Goal: Complete application form: Complete application form

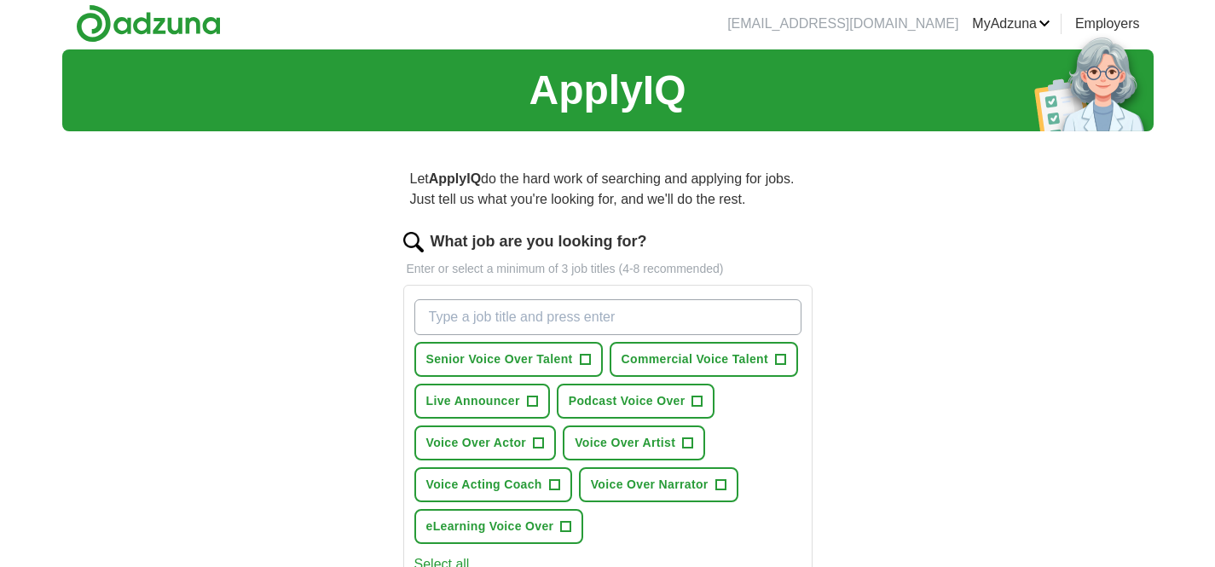
scroll to position [3, 0]
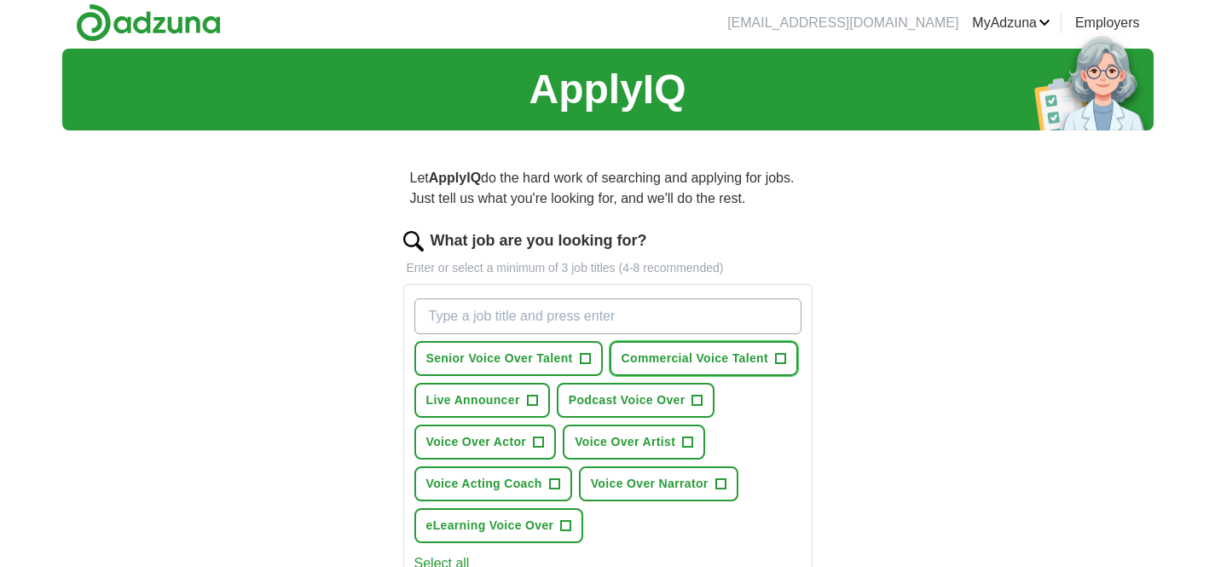
click at [725, 354] on span "Commercial Voice Talent" at bounding box center [695, 359] width 147 height 18
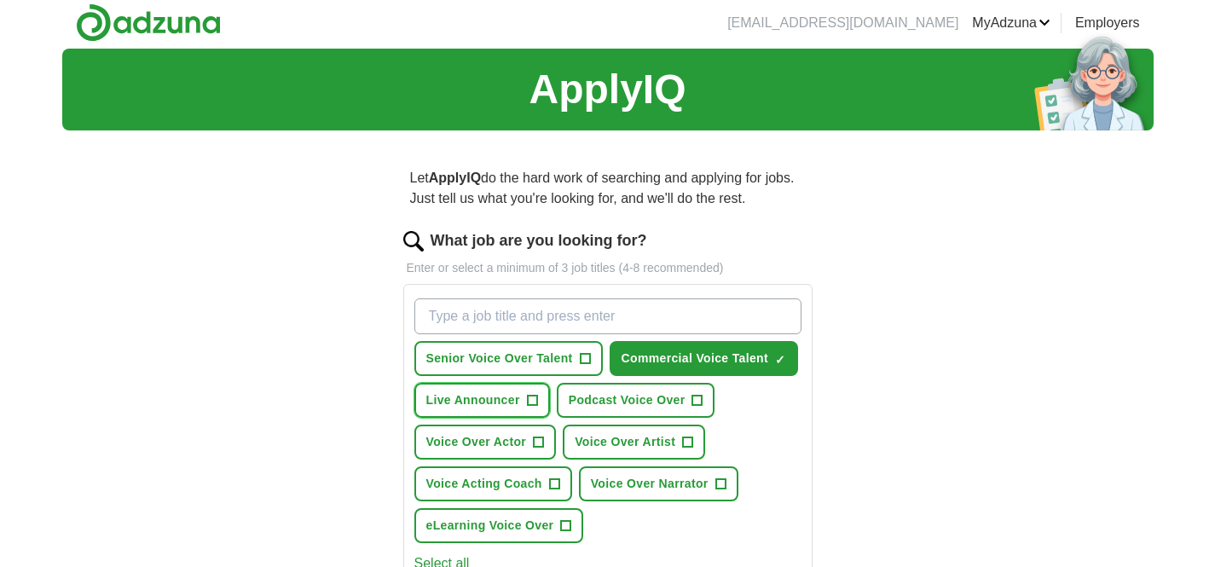
click at [503, 390] on button "Live Announcer +" at bounding box center [483, 400] width 136 height 35
click at [496, 437] on span "Voice Over Actor" at bounding box center [476, 442] width 101 height 18
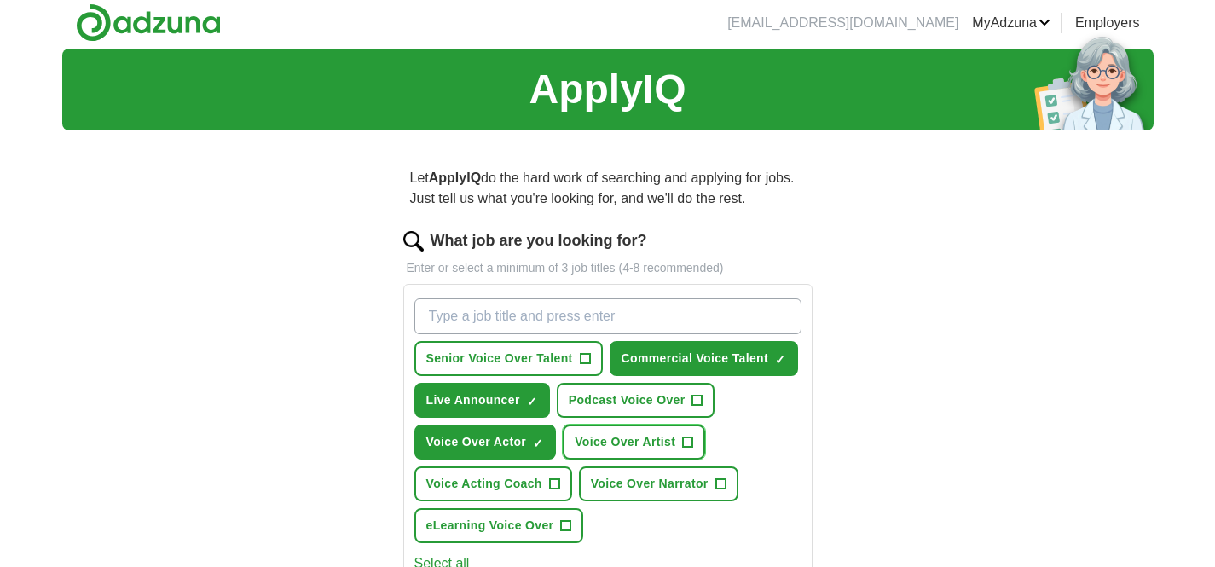
click at [637, 448] on span "Voice Over Artist" at bounding box center [625, 442] width 101 height 18
click at [630, 493] on button "Voice Over Narrator +" at bounding box center [659, 484] width 160 height 35
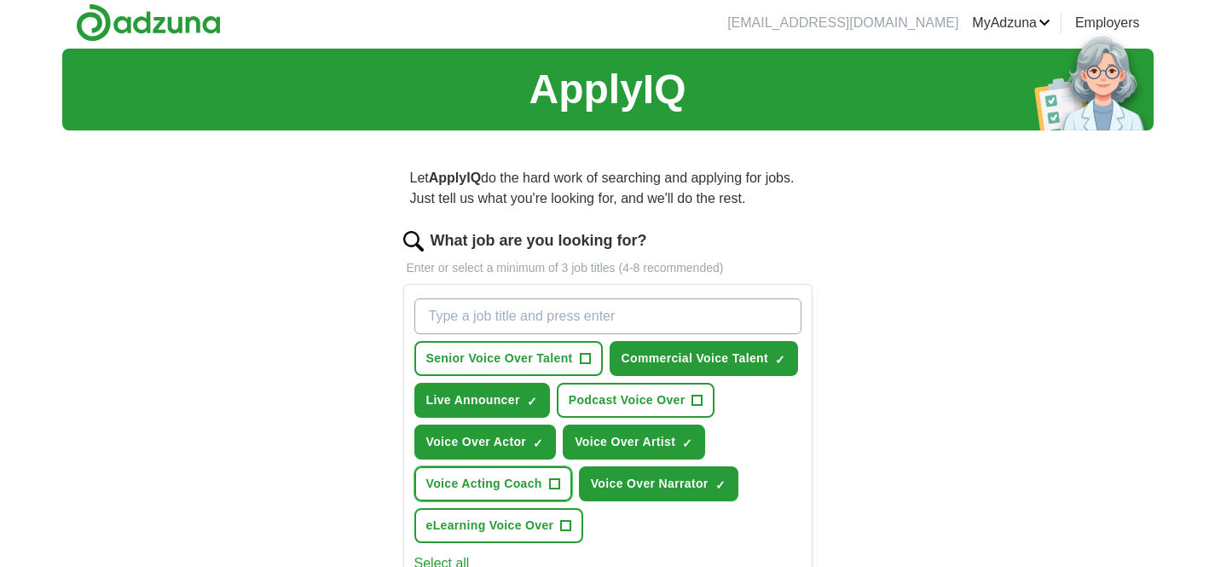
click at [516, 491] on span "Voice Acting Coach" at bounding box center [484, 484] width 116 height 18
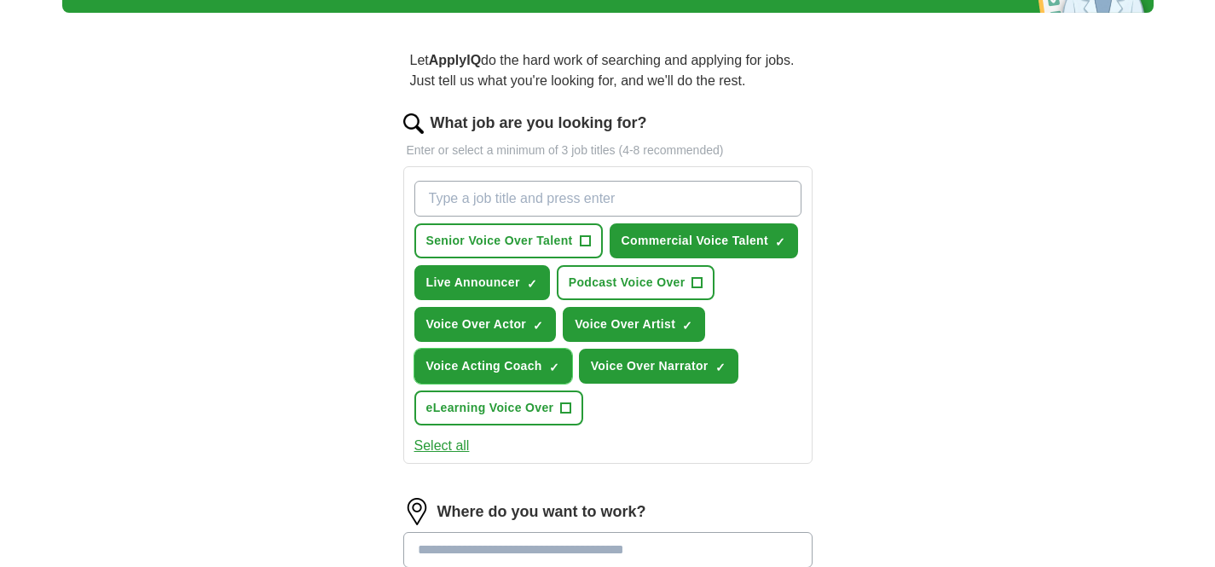
scroll to position [122, 0]
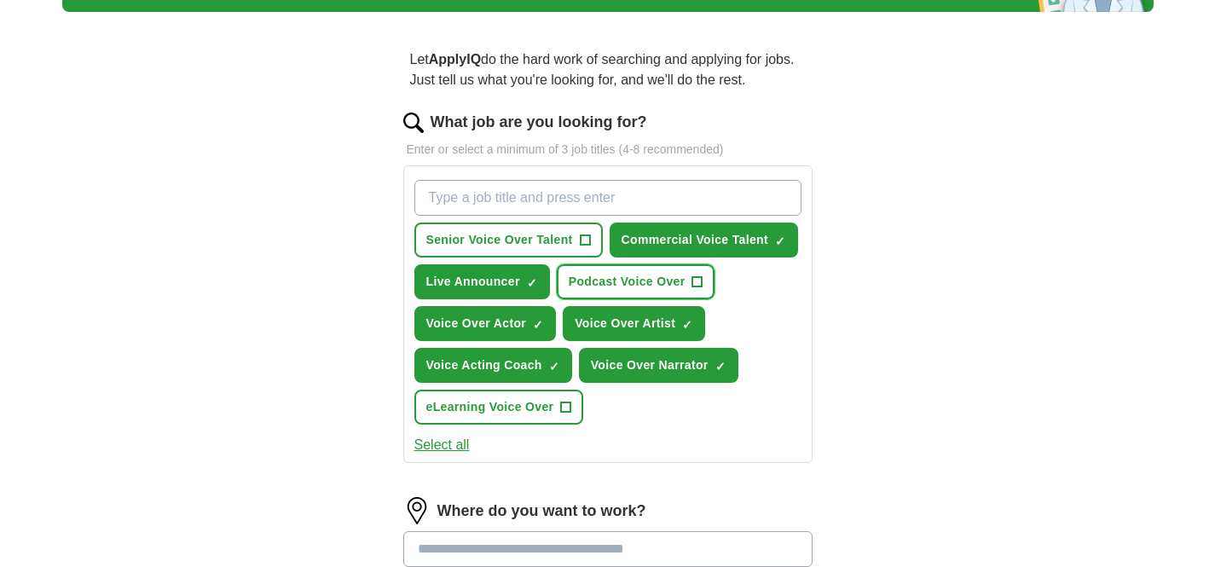
click at [638, 283] on span "Podcast Voice Over" at bounding box center [627, 282] width 117 height 18
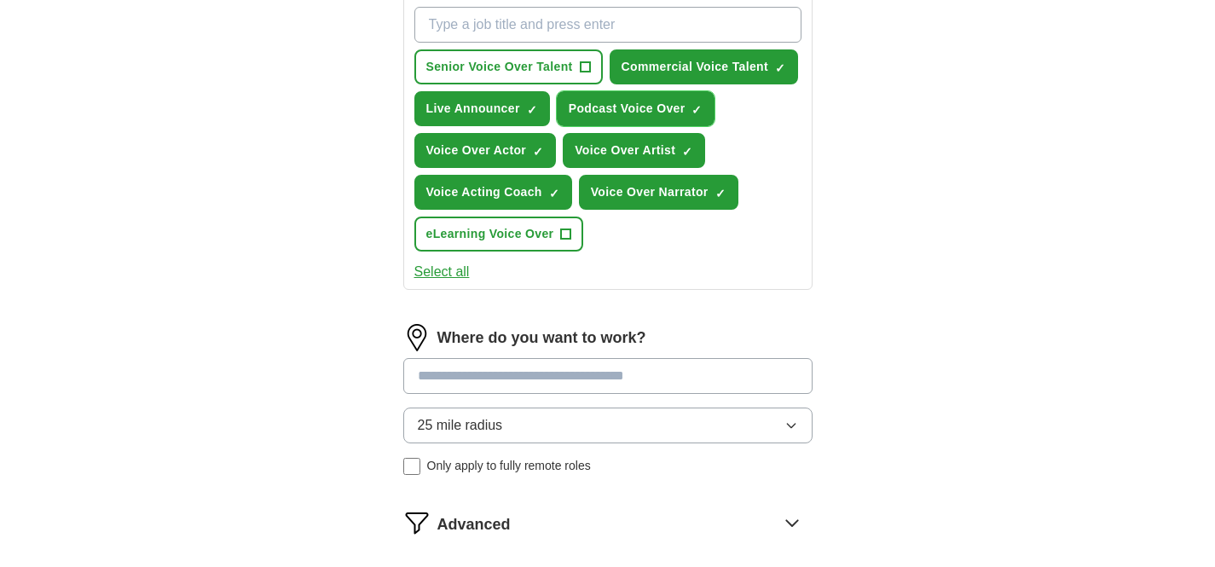
scroll to position [429, 0]
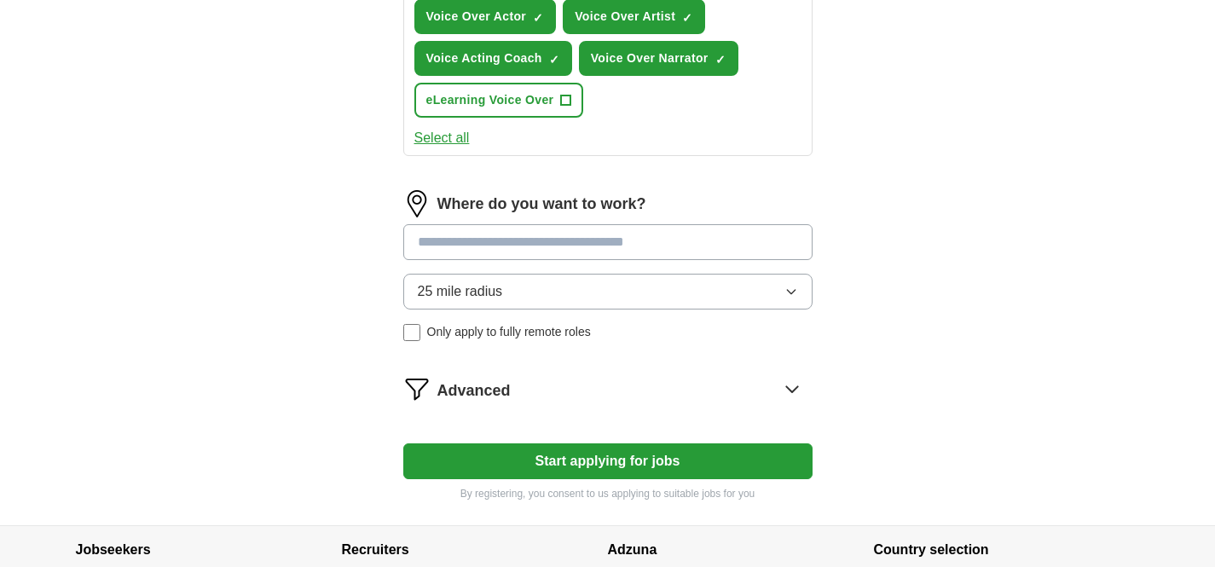
click at [609, 466] on button "Start applying for jobs" at bounding box center [607, 462] width 409 height 36
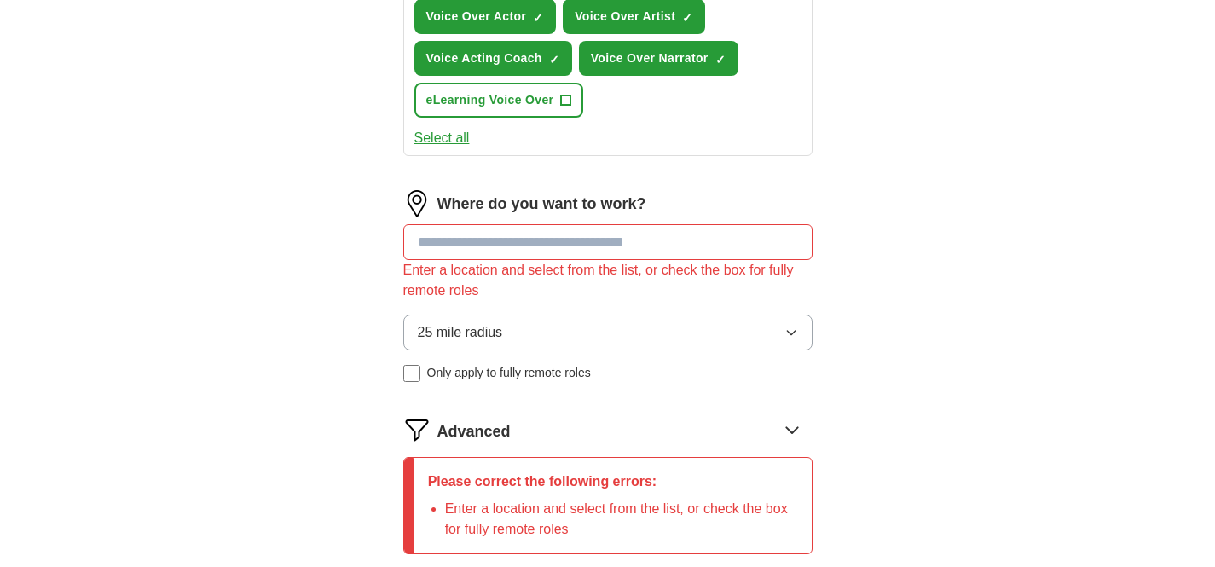
click at [582, 240] on input at bounding box center [607, 242] width 409 height 36
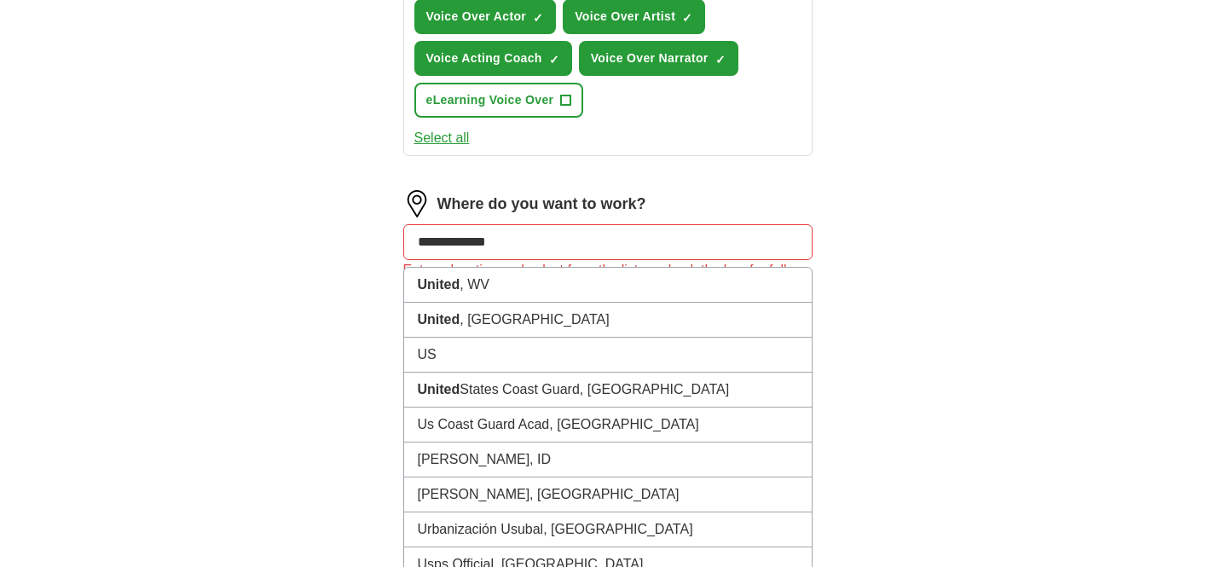
type input "**********"
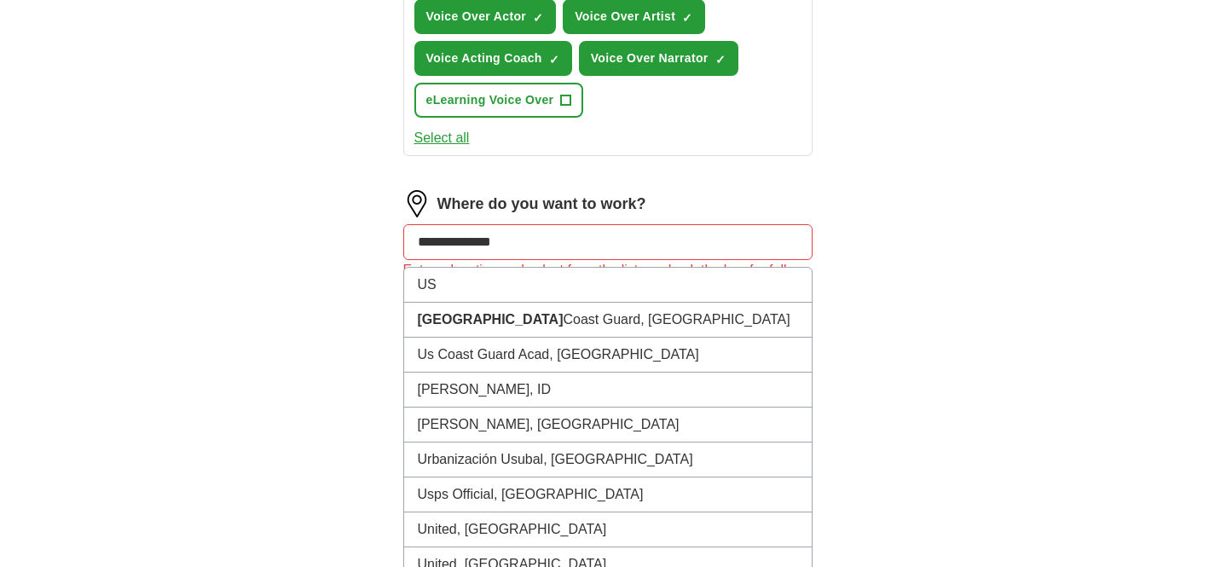
drag, startPoint x: 555, startPoint y: 249, endPoint x: 402, endPoint y: 244, distance: 153.6
click at [402, 244] on div "**********" at bounding box center [608, 191] width 546 height 945
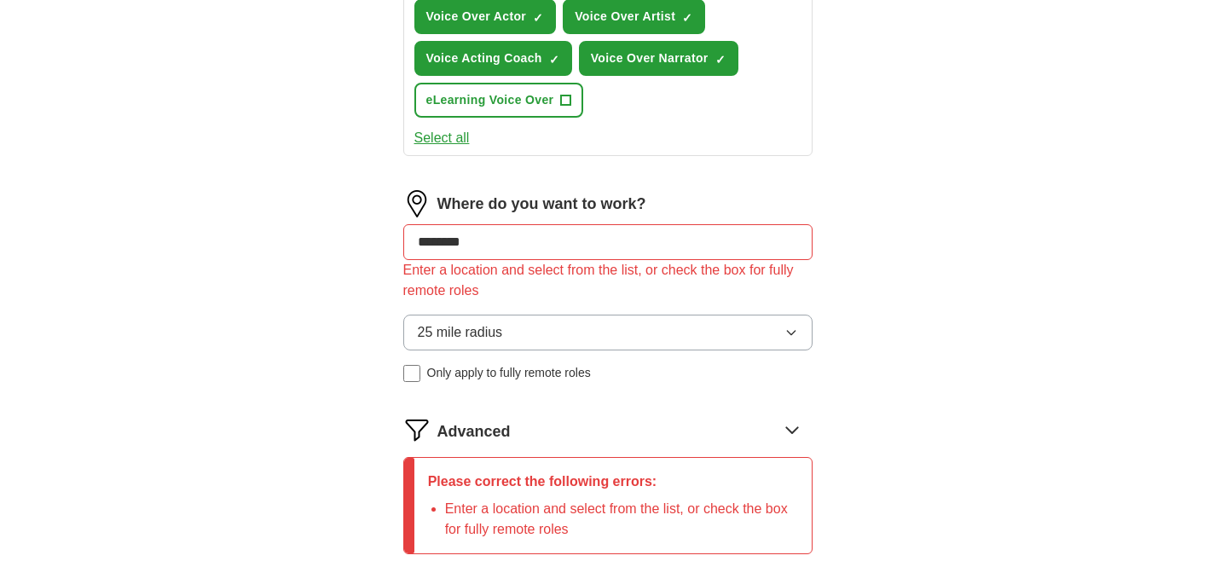
click at [642, 321] on button "25 mile radius" at bounding box center [607, 333] width 409 height 36
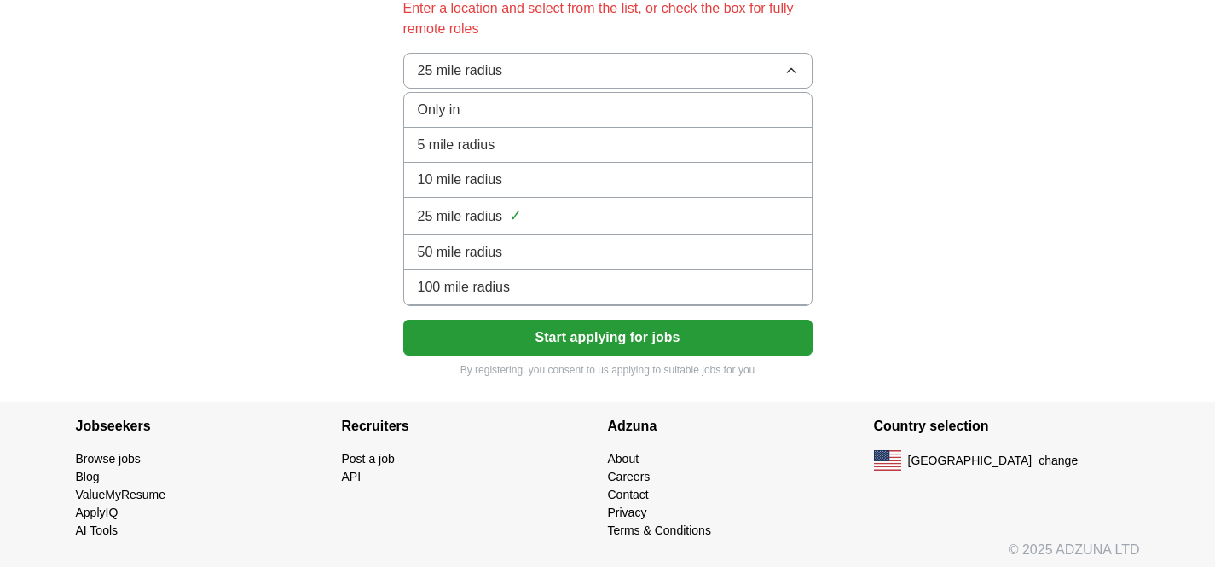
scroll to position [698, 0]
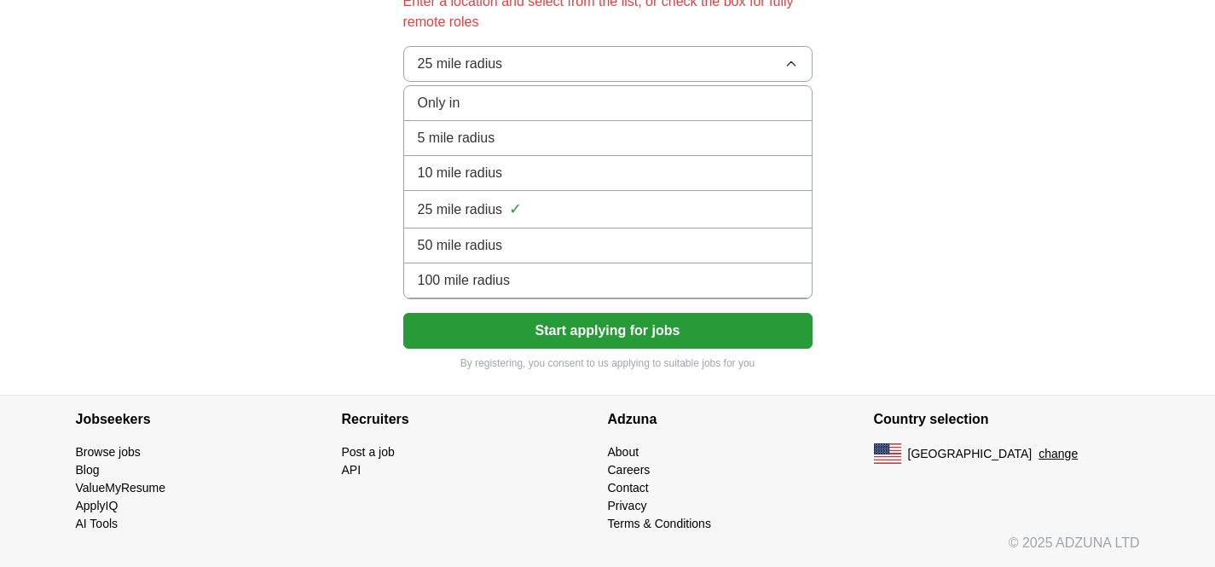
click at [571, 285] on div "100 mile radius" at bounding box center [608, 280] width 380 height 20
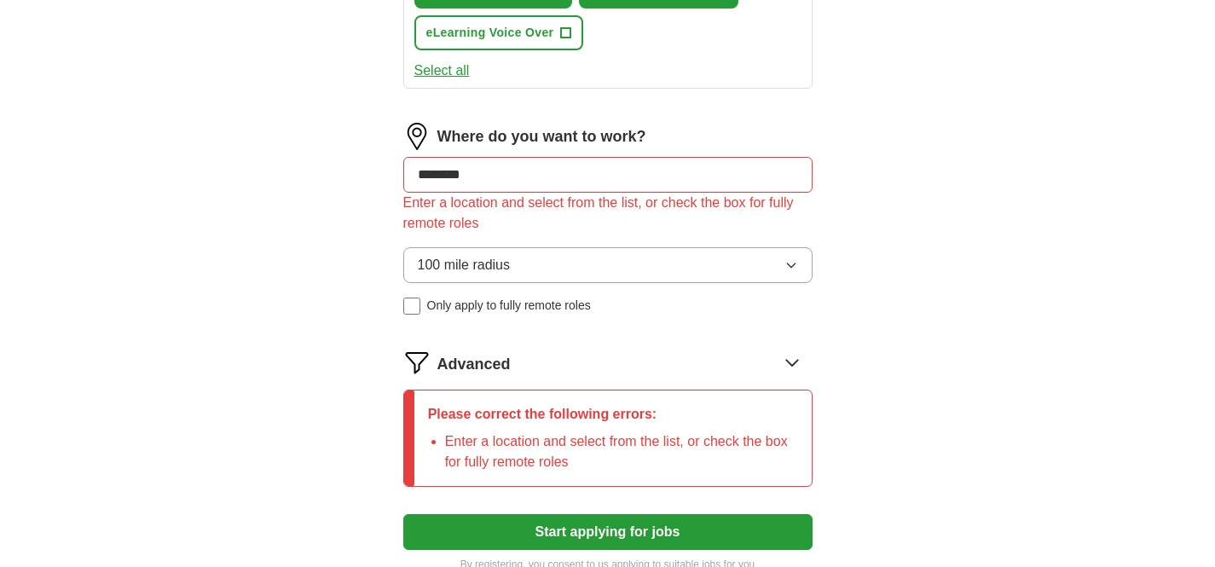
scroll to position [426, 0]
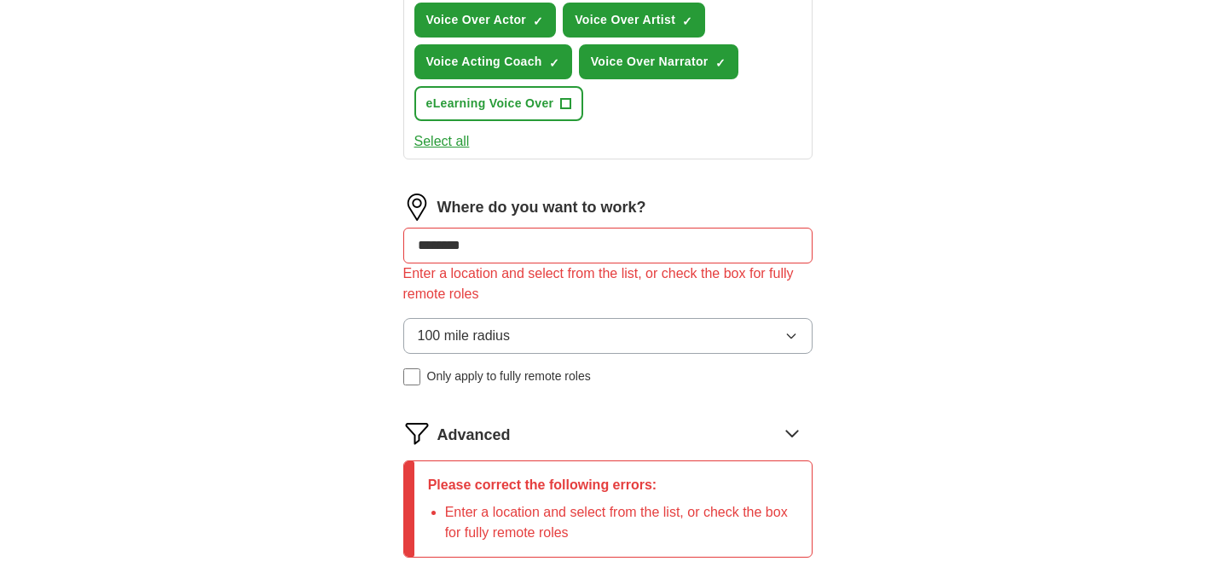
click at [548, 252] on input "********" at bounding box center [607, 246] width 409 height 36
type input "*"
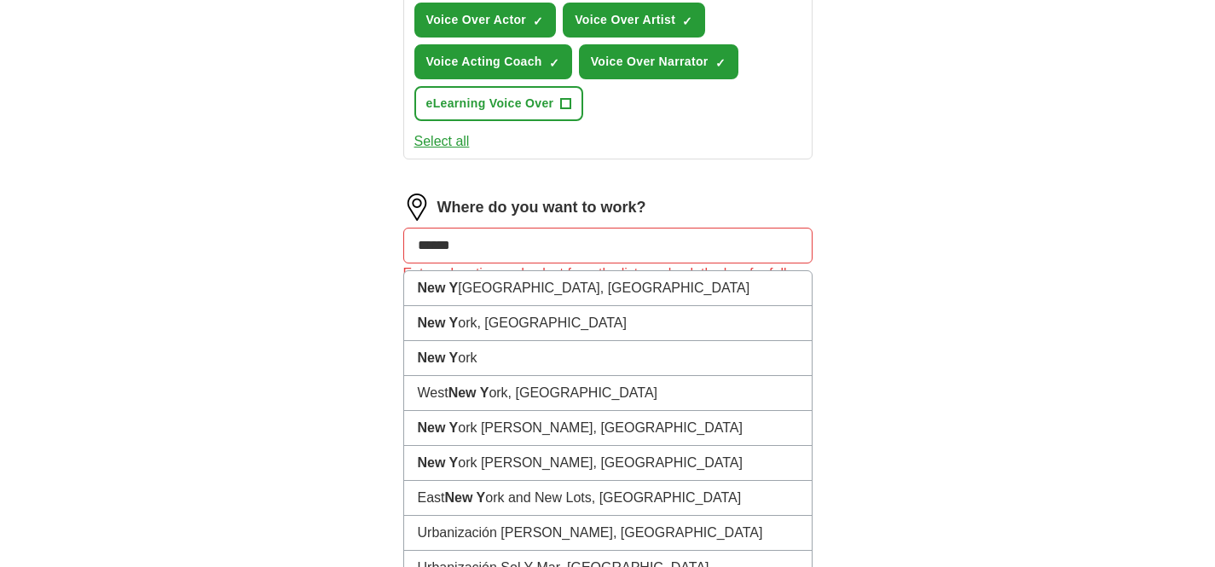
type input "*******"
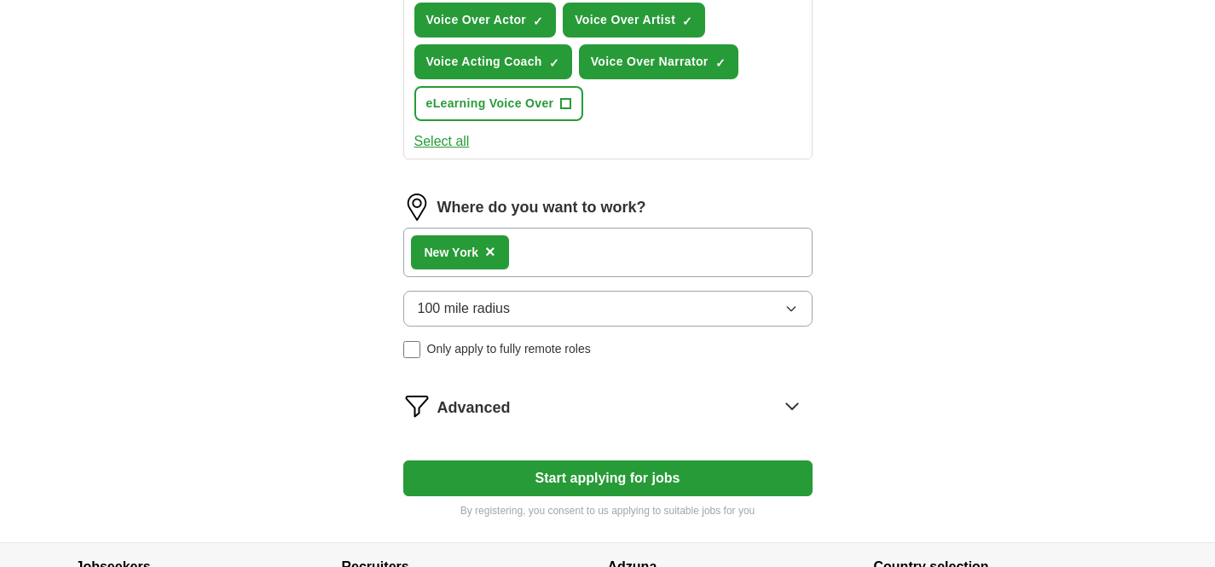
click at [628, 249] on div "New Y ork ×" at bounding box center [607, 252] width 409 height 49
click at [622, 256] on div "New Y ork ×" at bounding box center [607, 252] width 409 height 49
click at [635, 261] on div "New Y ork ×" at bounding box center [607, 252] width 409 height 49
click at [536, 240] on div "New Y ork ×" at bounding box center [607, 252] width 409 height 49
click at [463, 412] on span "Advanced" at bounding box center [474, 408] width 73 height 23
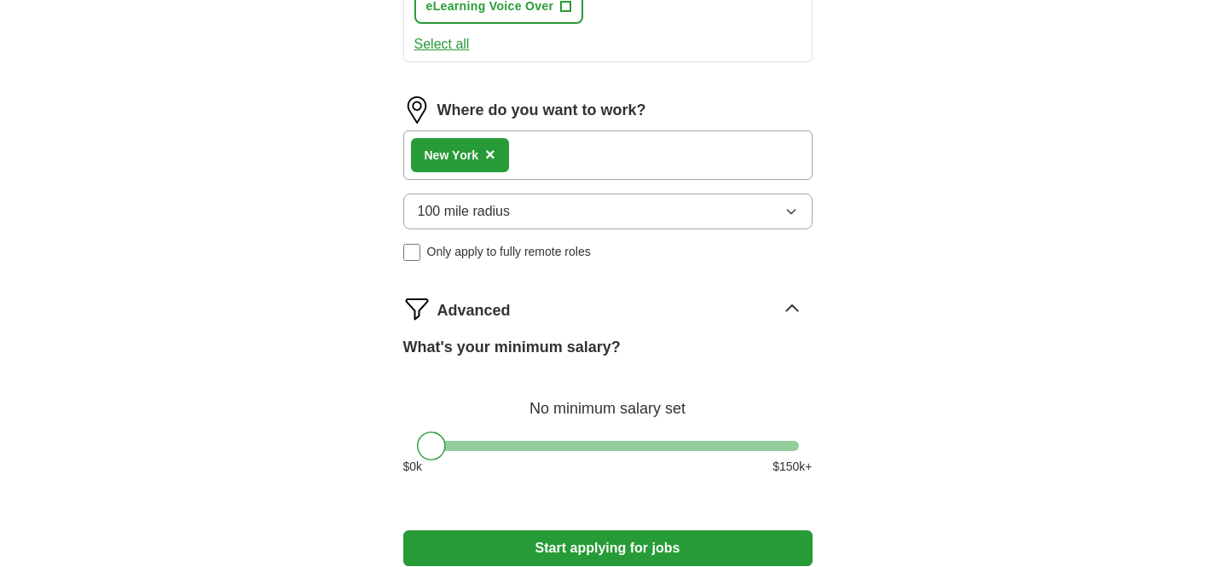
scroll to position [569, 0]
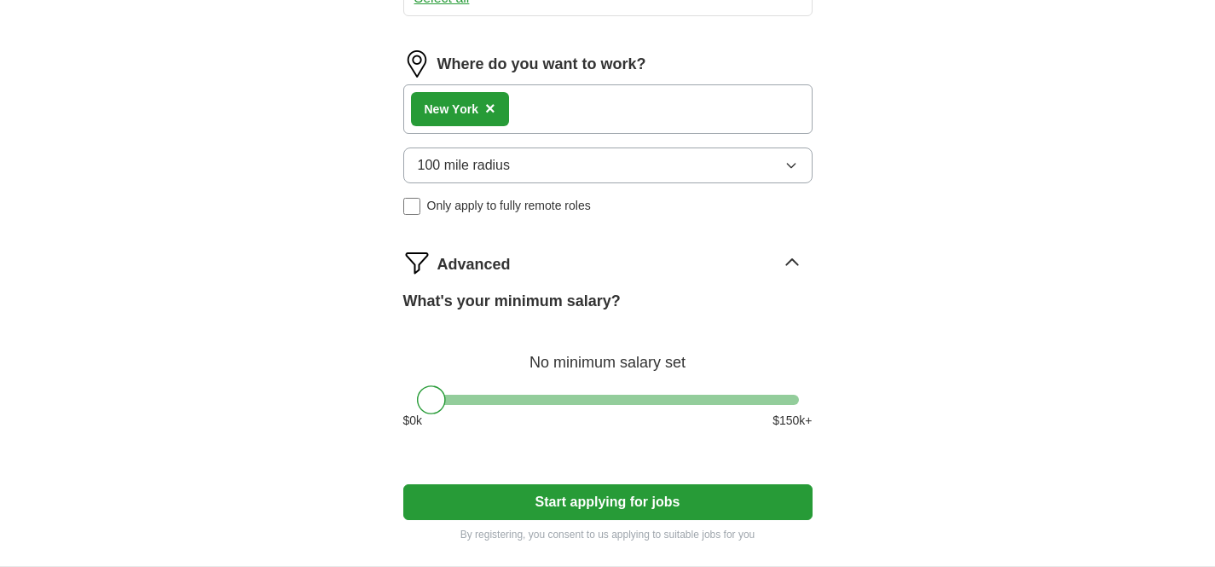
click at [562, 113] on div "New Y ork ×" at bounding box center [607, 108] width 409 height 49
click at [547, 103] on div "New Y ork ×" at bounding box center [607, 108] width 409 height 49
click at [490, 114] on span "×" at bounding box center [490, 108] width 10 height 19
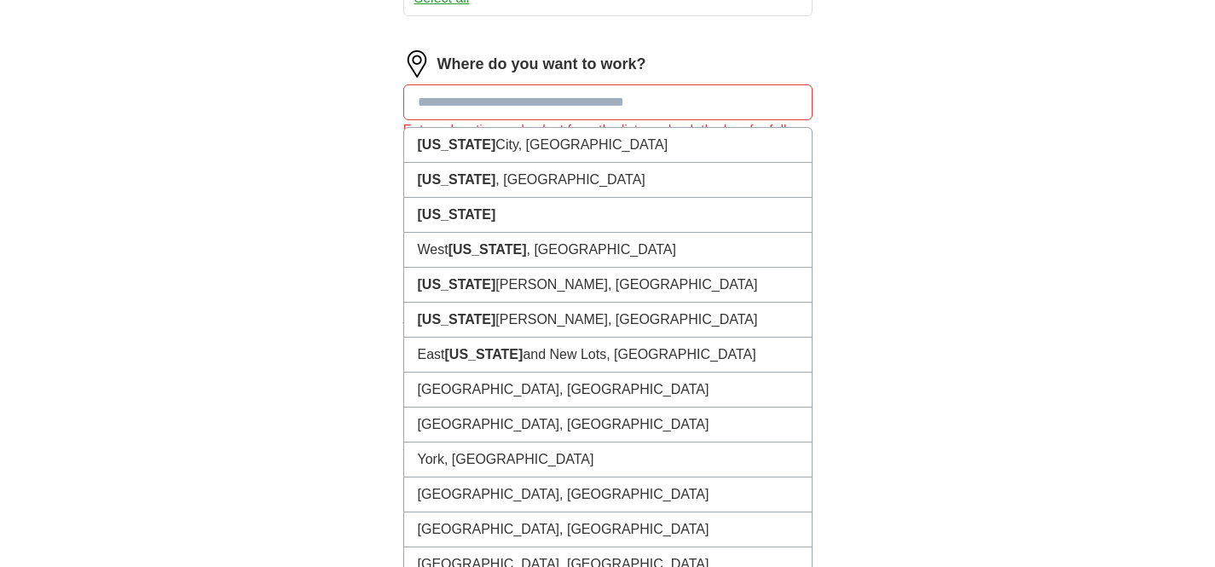
click at [532, 107] on input at bounding box center [607, 102] width 409 height 36
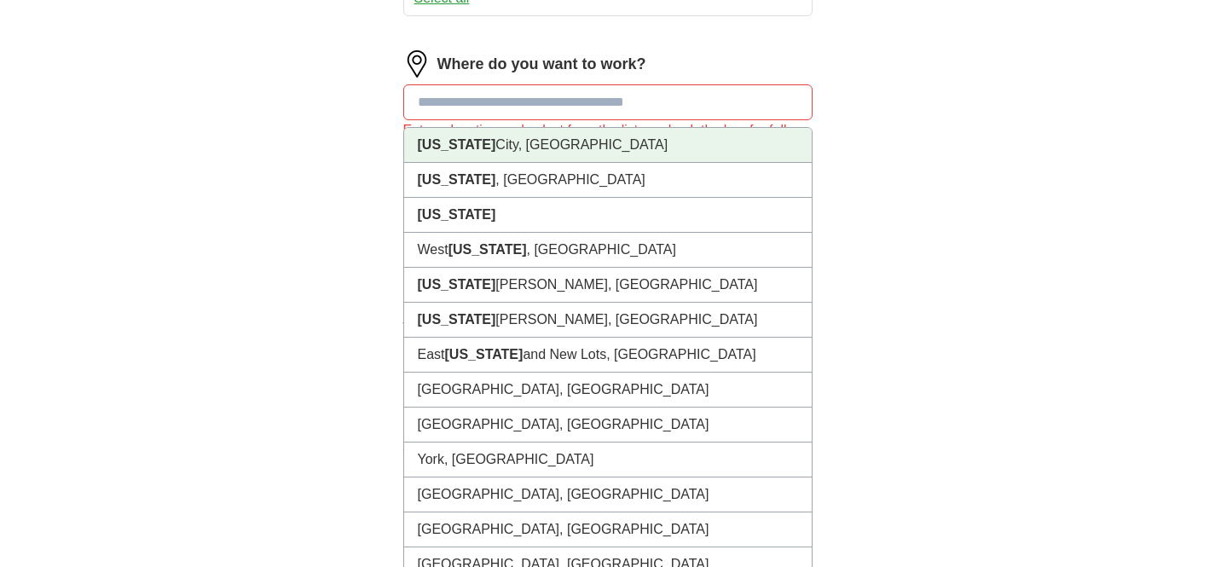
click at [509, 137] on li "[US_STATE][GEOGRAPHIC_DATA], [GEOGRAPHIC_DATA]" at bounding box center [608, 145] width 408 height 35
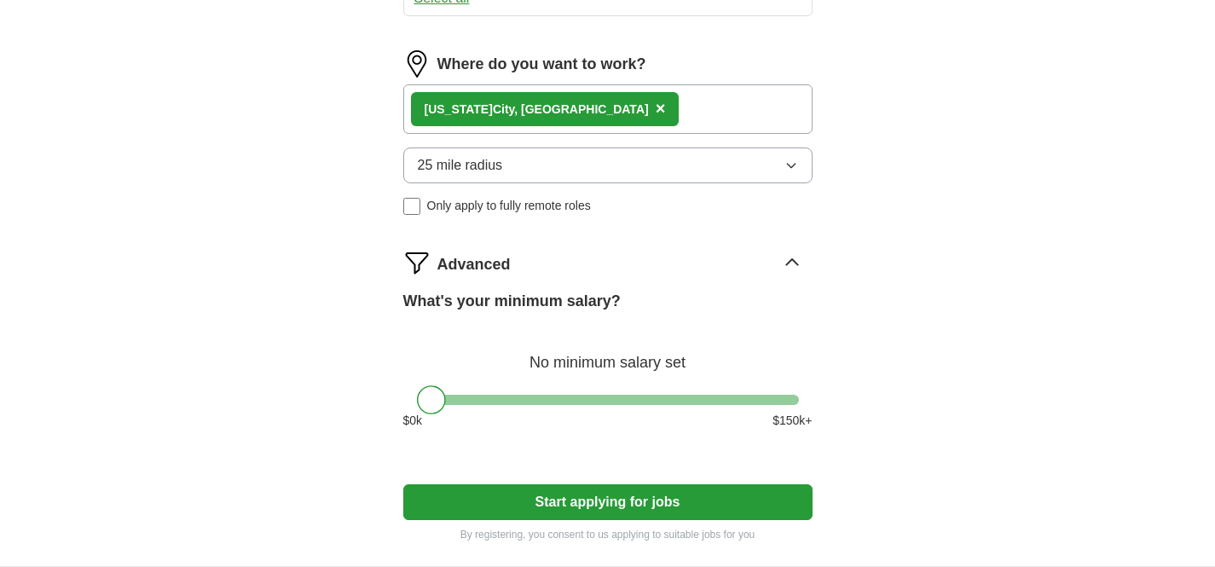
click at [646, 114] on div "[US_STATE][GEOGRAPHIC_DATA], [GEOGRAPHIC_DATA] ×" at bounding box center [607, 108] width 409 height 49
click at [644, 102] on div "[US_STATE][GEOGRAPHIC_DATA], [GEOGRAPHIC_DATA] ×" at bounding box center [607, 108] width 409 height 49
click at [659, 160] on button "25 mile radius" at bounding box center [607, 166] width 409 height 36
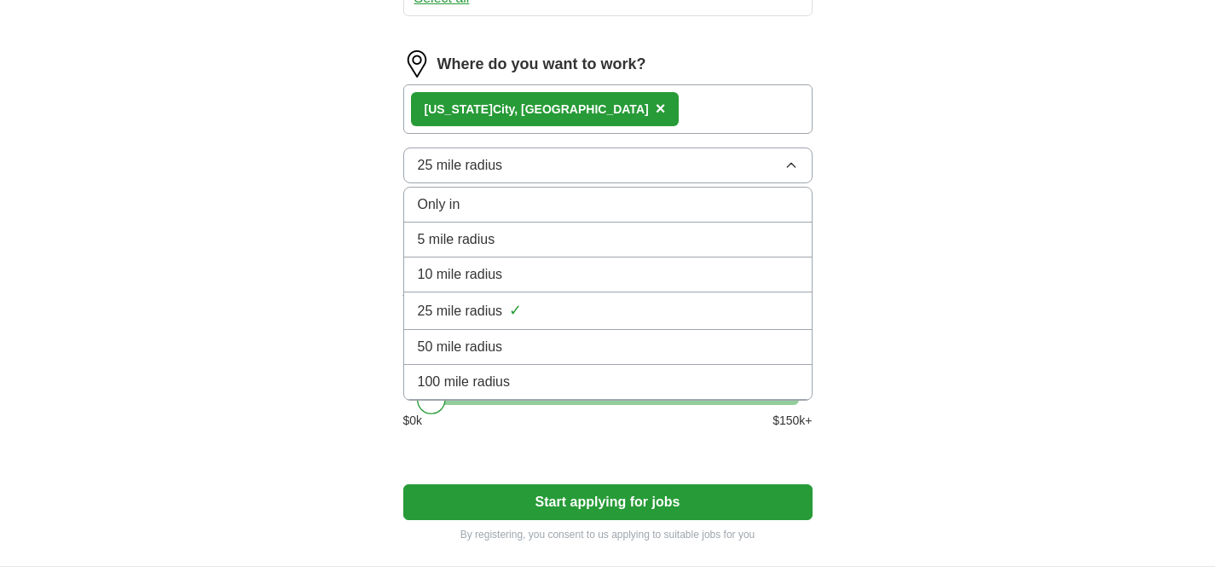
click at [624, 387] on div "100 mile radius" at bounding box center [608, 382] width 380 height 20
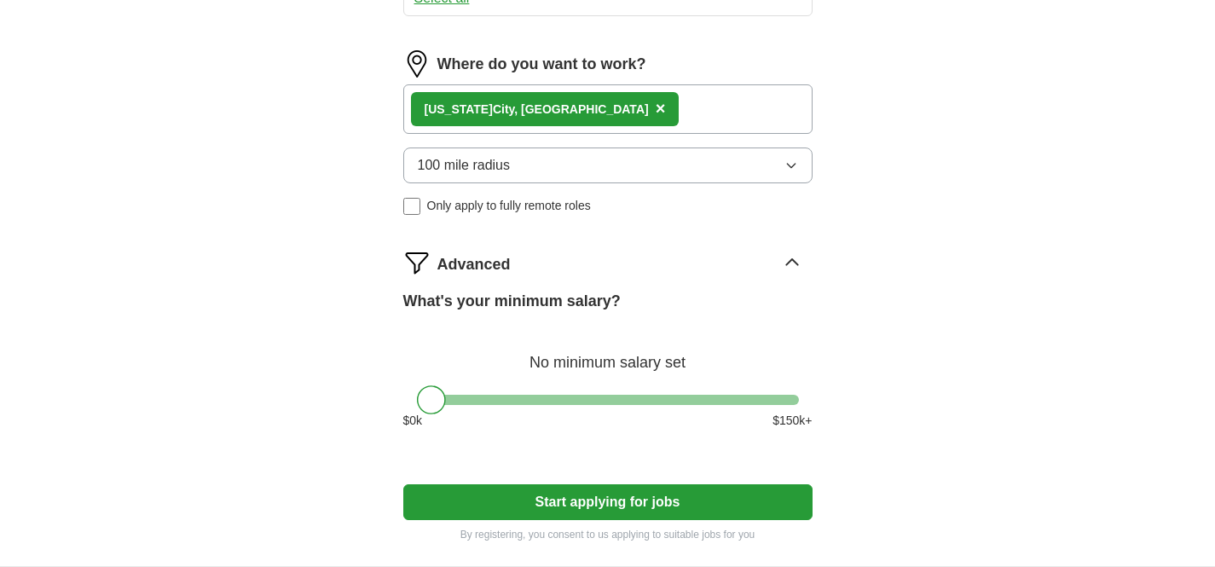
click at [656, 110] on span "×" at bounding box center [661, 108] width 10 height 19
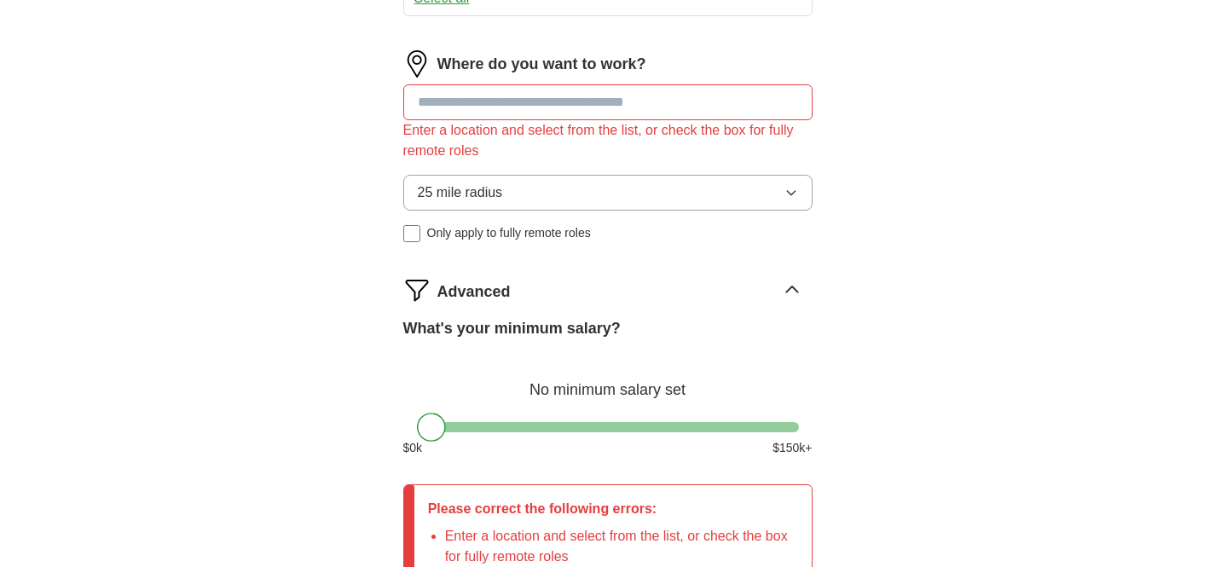
click at [574, 98] on input at bounding box center [607, 102] width 409 height 36
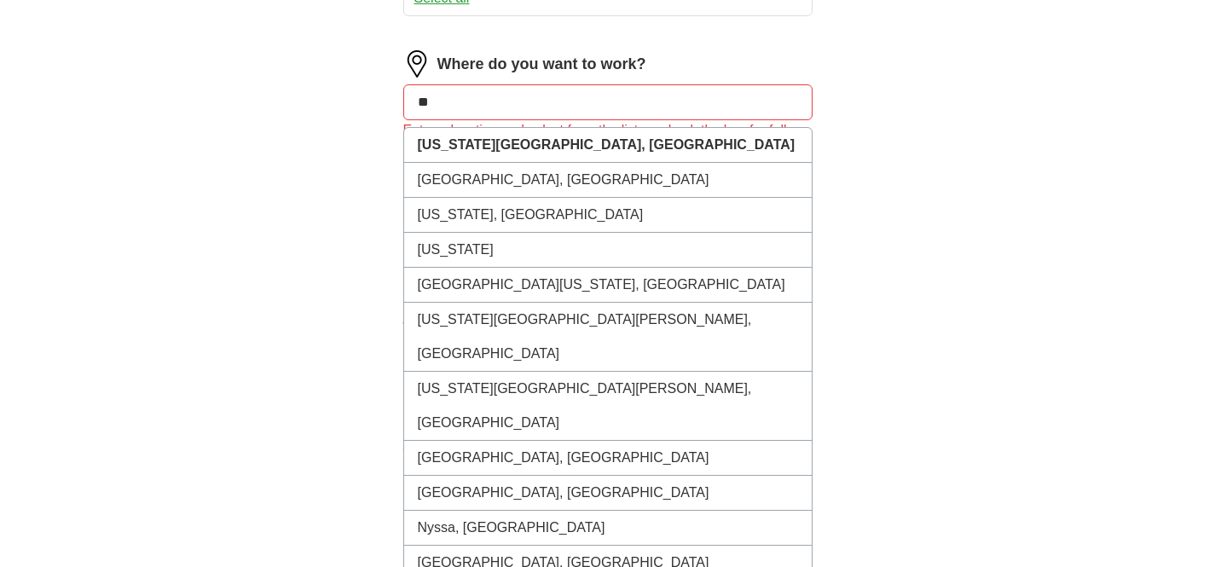
type input "***"
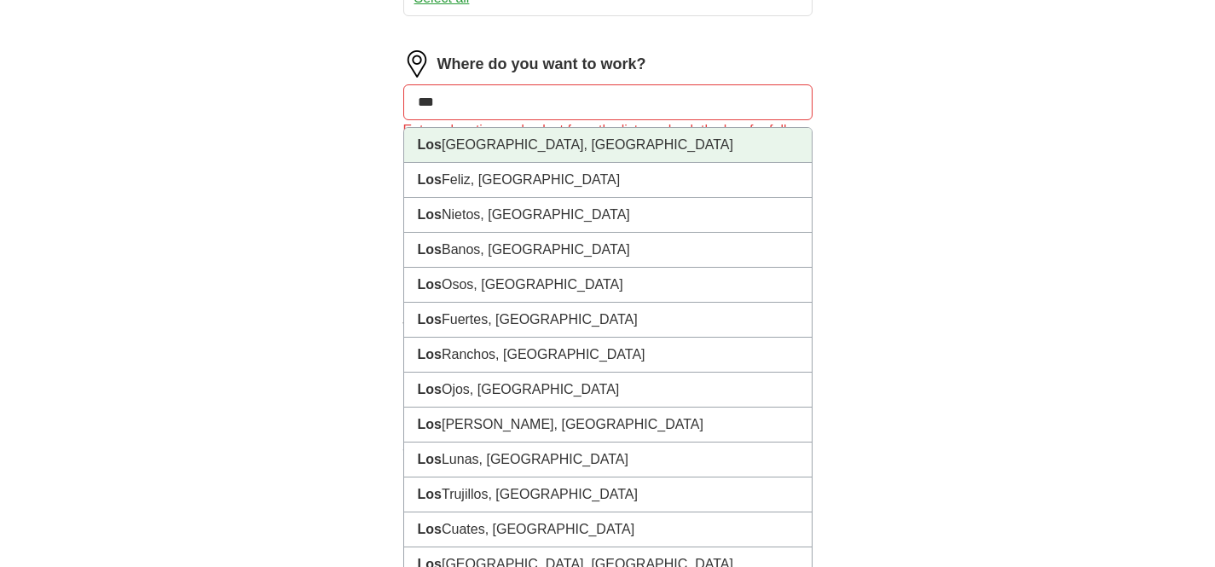
click at [592, 151] on li "[GEOGRAPHIC_DATA], [GEOGRAPHIC_DATA]" at bounding box center [608, 145] width 408 height 35
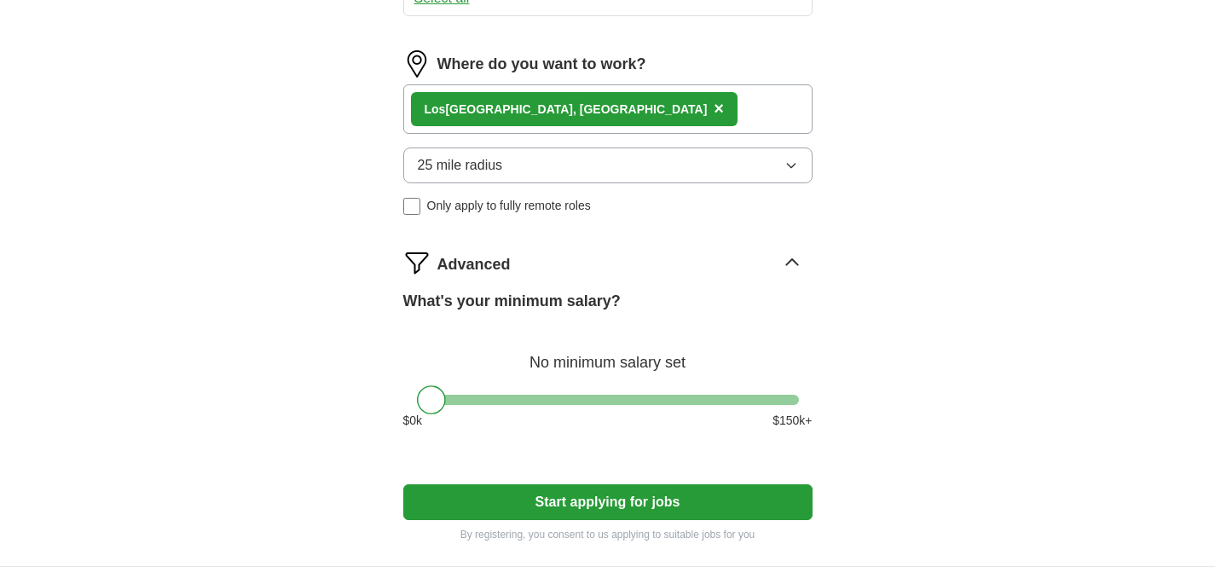
click at [593, 108] on div "[GEOGRAPHIC_DATA], [GEOGRAPHIC_DATA] ×" at bounding box center [607, 108] width 409 height 49
click at [635, 90] on div "[GEOGRAPHIC_DATA], [GEOGRAPHIC_DATA] ×" at bounding box center [607, 108] width 409 height 49
click at [626, 128] on div "[GEOGRAPHIC_DATA], [GEOGRAPHIC_DATA] ×" at bounding box center [607, 108] width 409 height 49
click at [626, 165] on button "25 mile radius" at bounding box center [607, 166] width 409 height 36
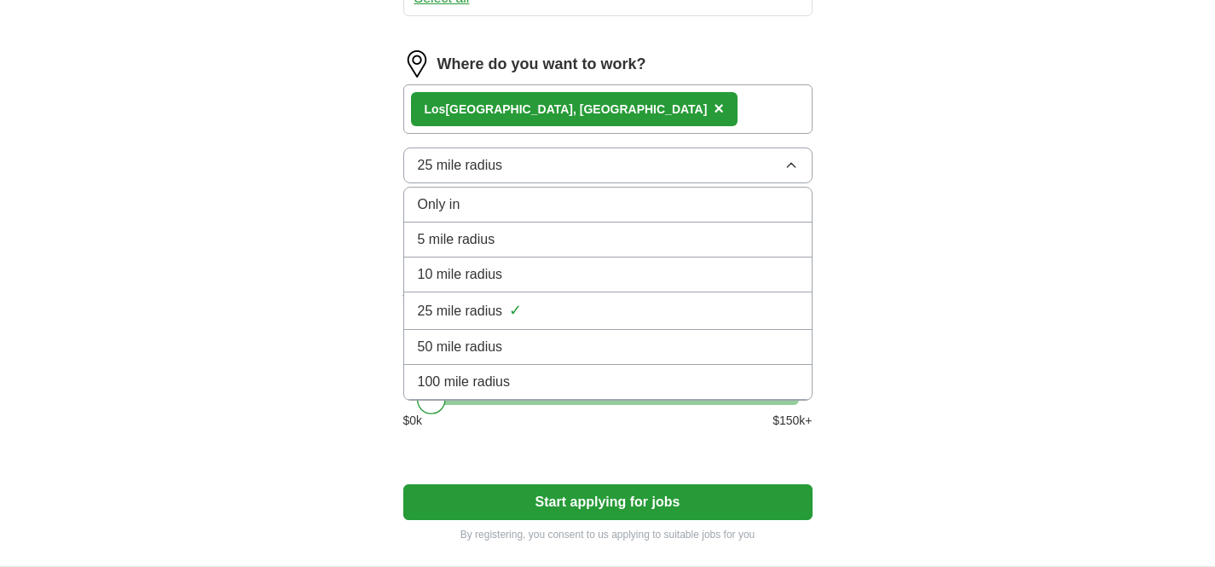
click at [885, 204] on div "ApplyIQ Let ApplyIQ do the hard work of searching and applying for jobs. Just t…" at bounding box center [608, 24] width 1092 height 1083
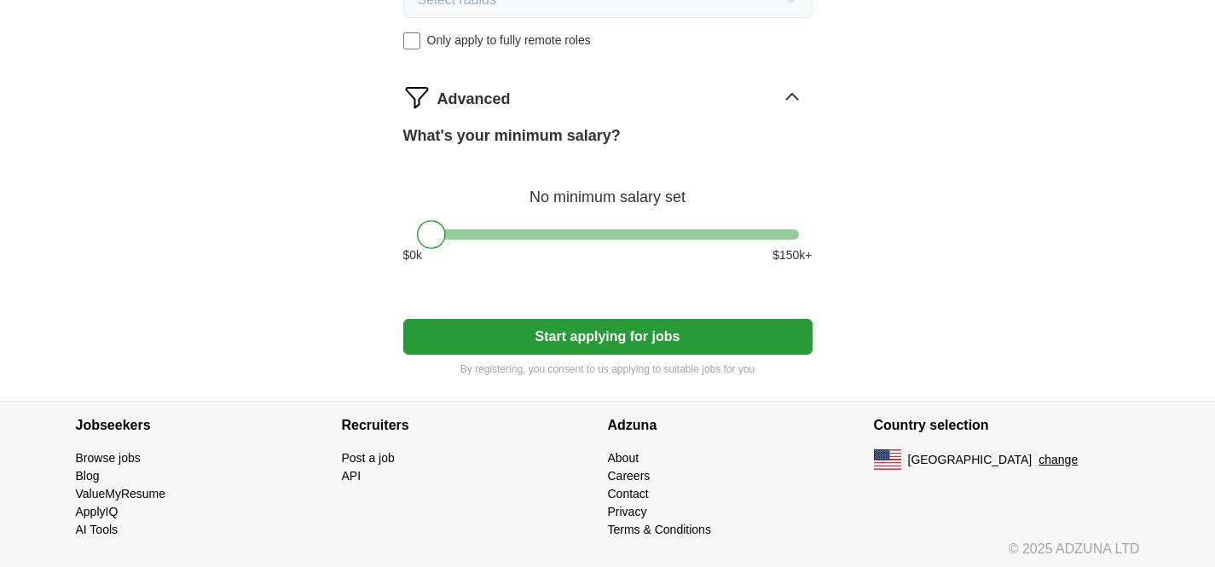
scroll to position [740, 0]
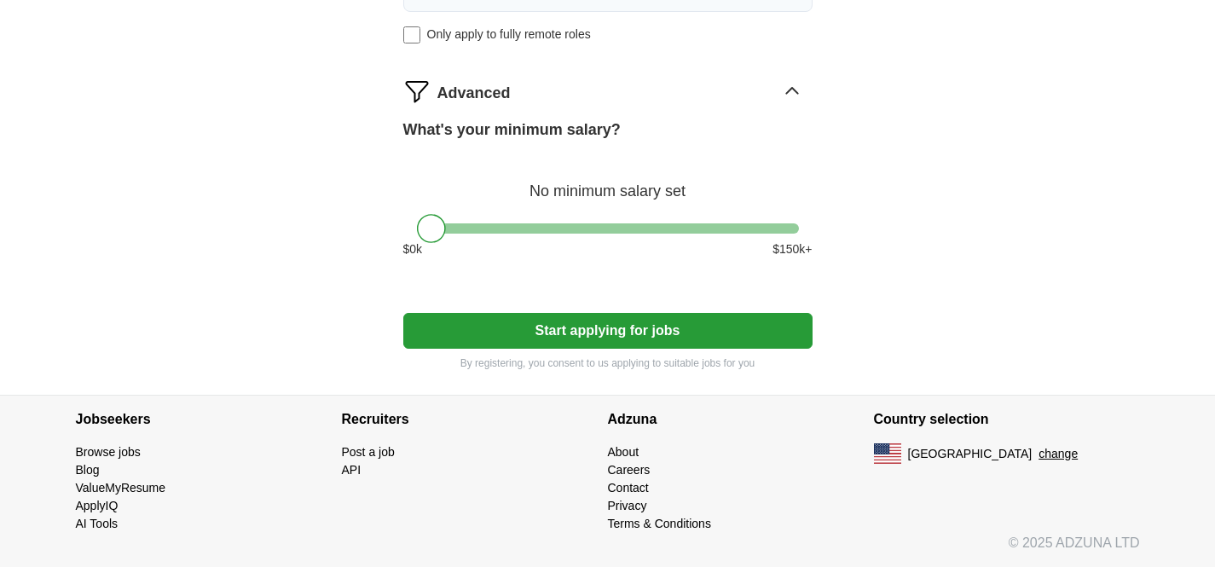
click at [613, 334] on button "Start applying for jobs" at bounding box center [607, 331] width 409 height 36
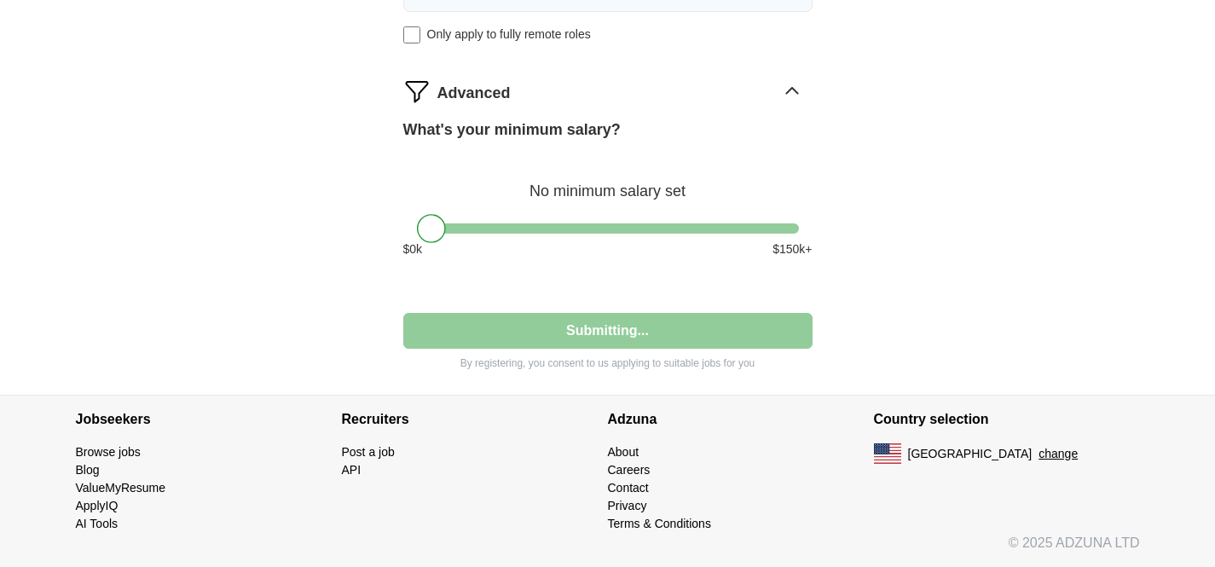
select select "**"
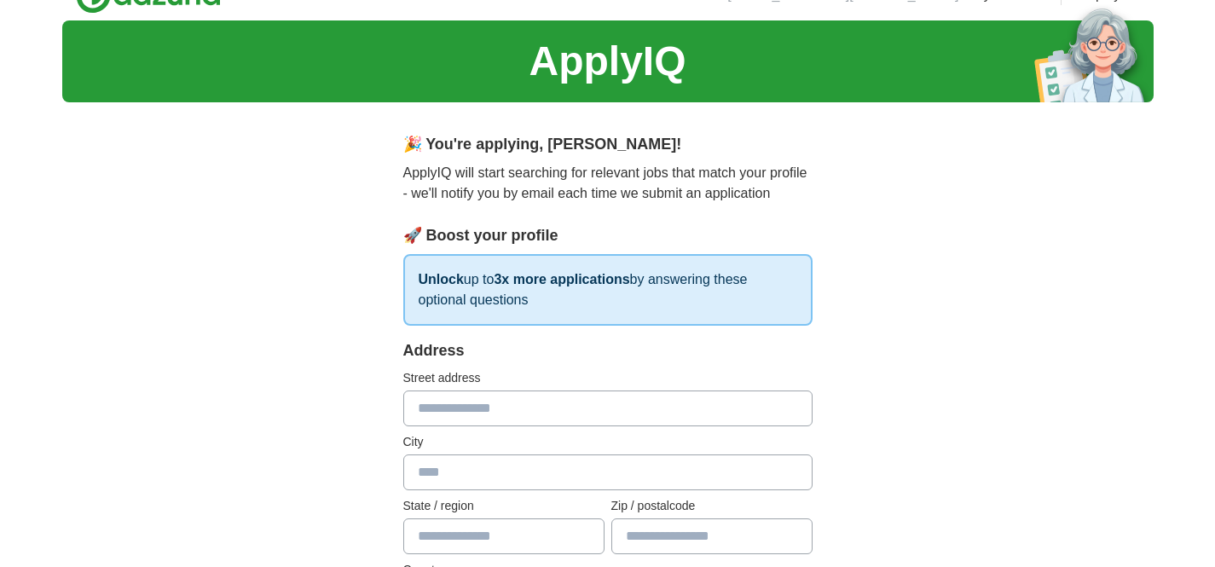
scroll to position [117, 0]
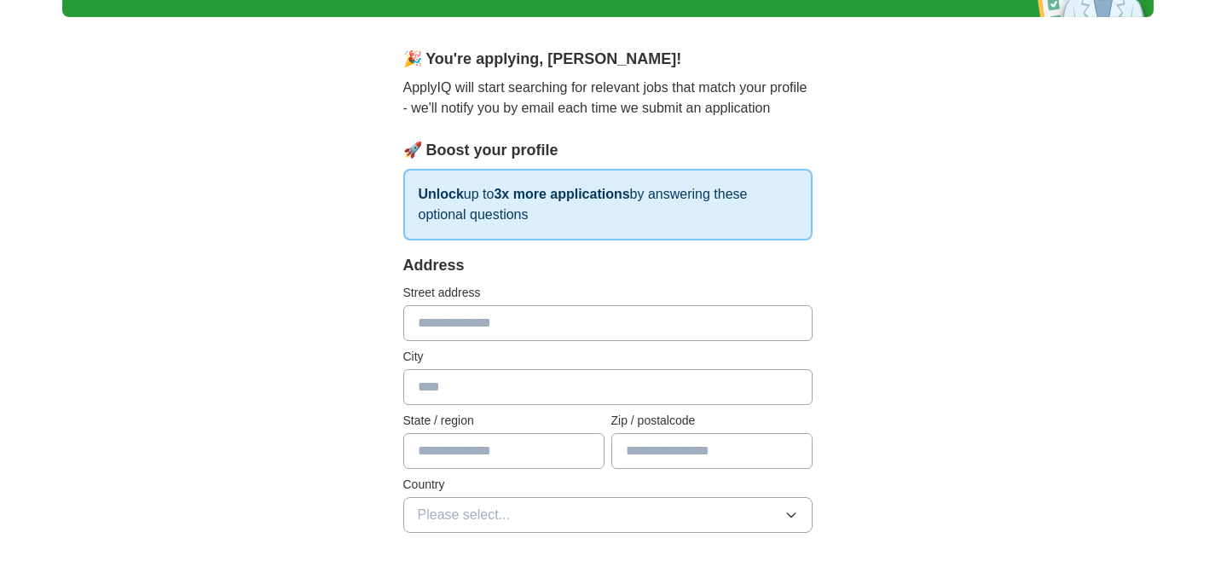
click at [613, 334] on input "text" at bounding box center [607, 323] width 409 height 36
type input "**********"
type input "*********"
type input "**"
type input "*****"
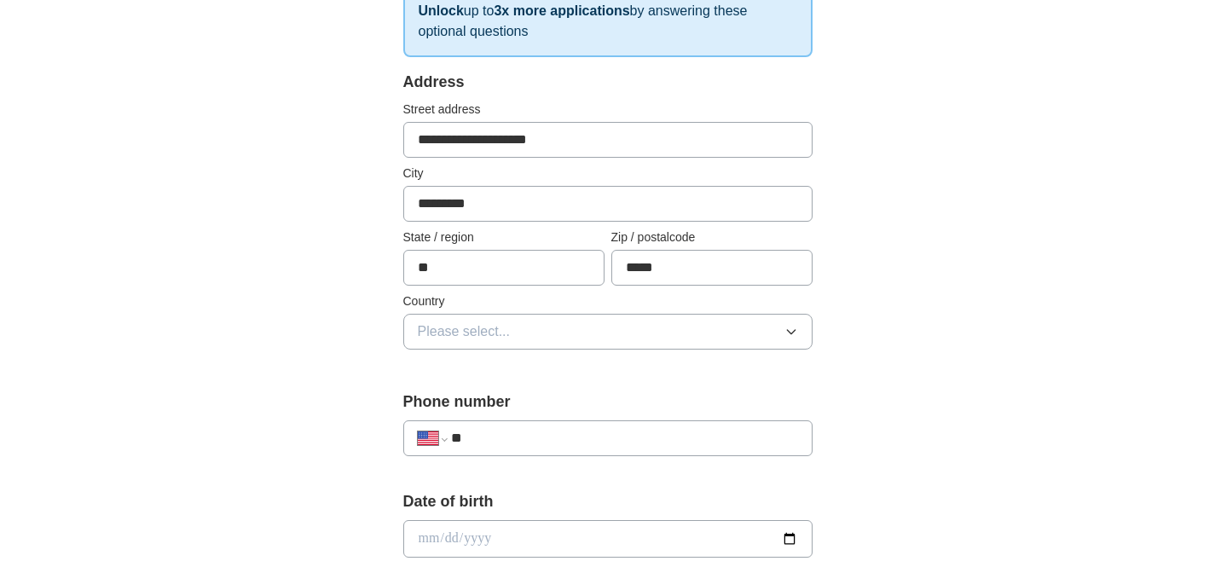
scroll to position [345, 0]
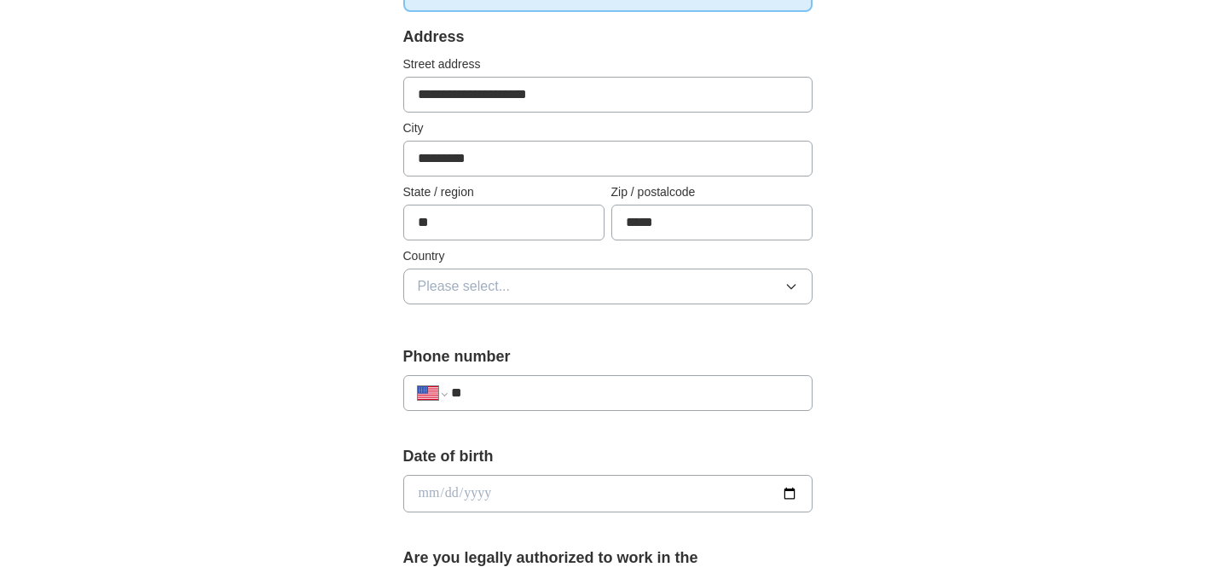
click at [648, 286] on button "Please select..." at bounding box center [607, 287] width 409 height 36
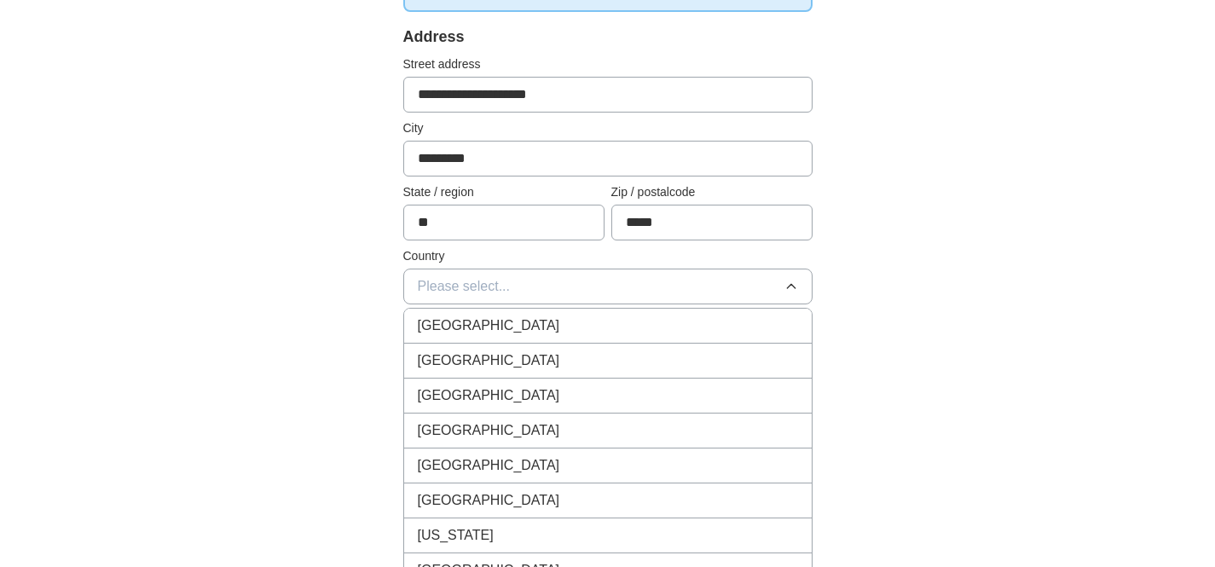
click at [608, 355] on div "[GEOGRAPHIC_DATA]" at bounding box center [608, 361] width 380 height 20
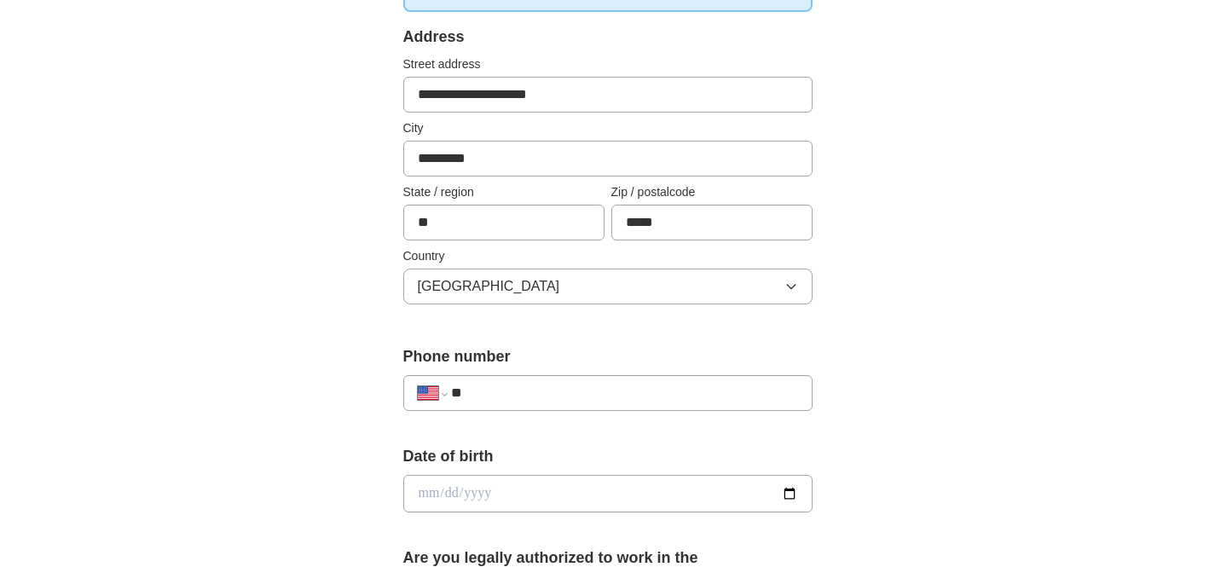
click at [607, 386] on input "**" at bounding box center [624, 393] width 346 height 20
type input "**********"
click at [484, 489] on input "date" at bounding box center [607, 494] width 409 height 38
type input "**********"
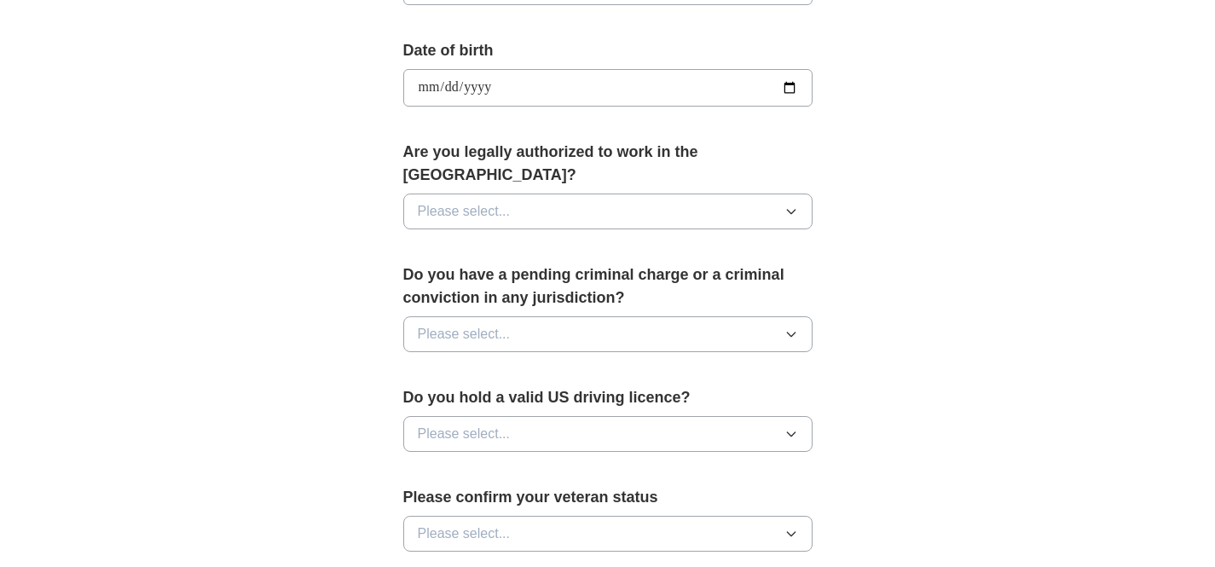
scroll to position [753, 0]
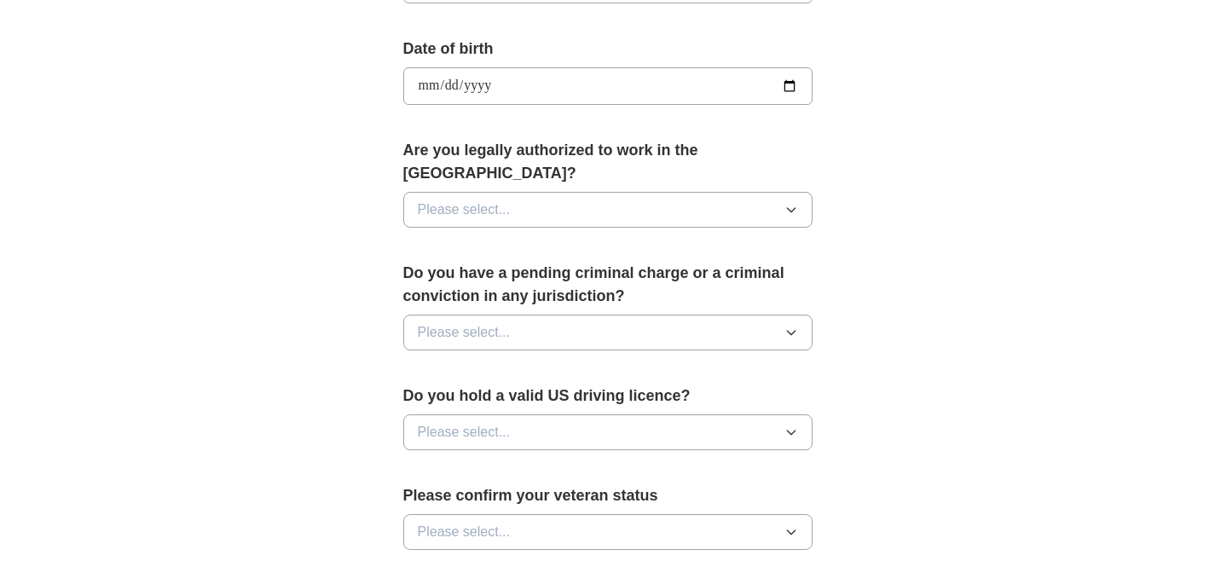
click at [703, 192] on button "Please select..." at bounding box center [607, 210] width 409 height 36
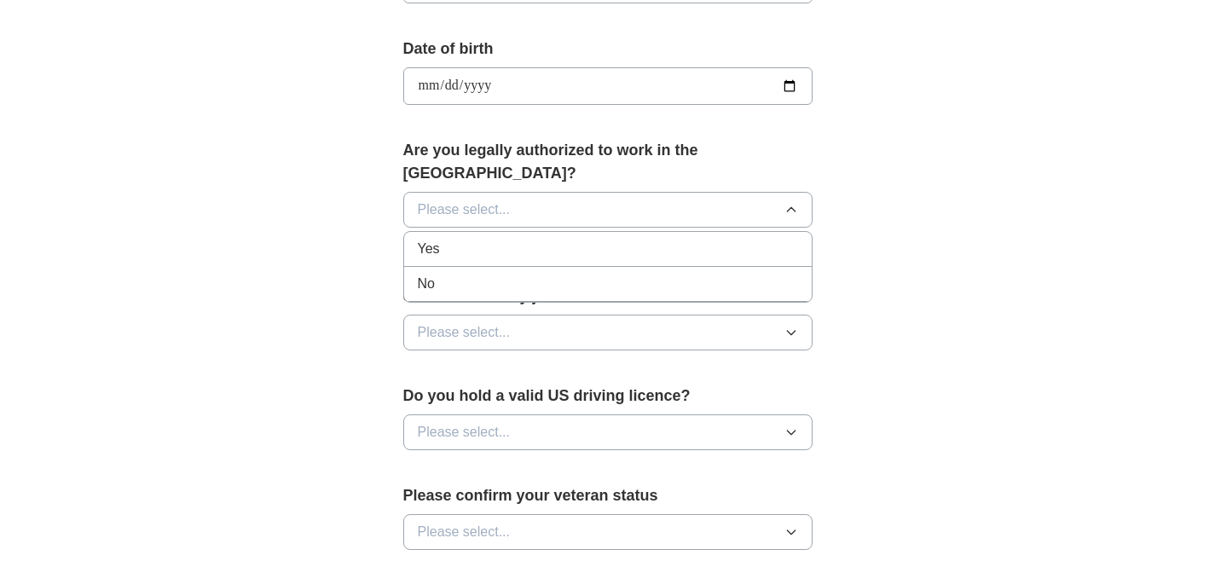
click at [671, 239] on div "Yes" at bounding box center [608, 249] width 380 height 20
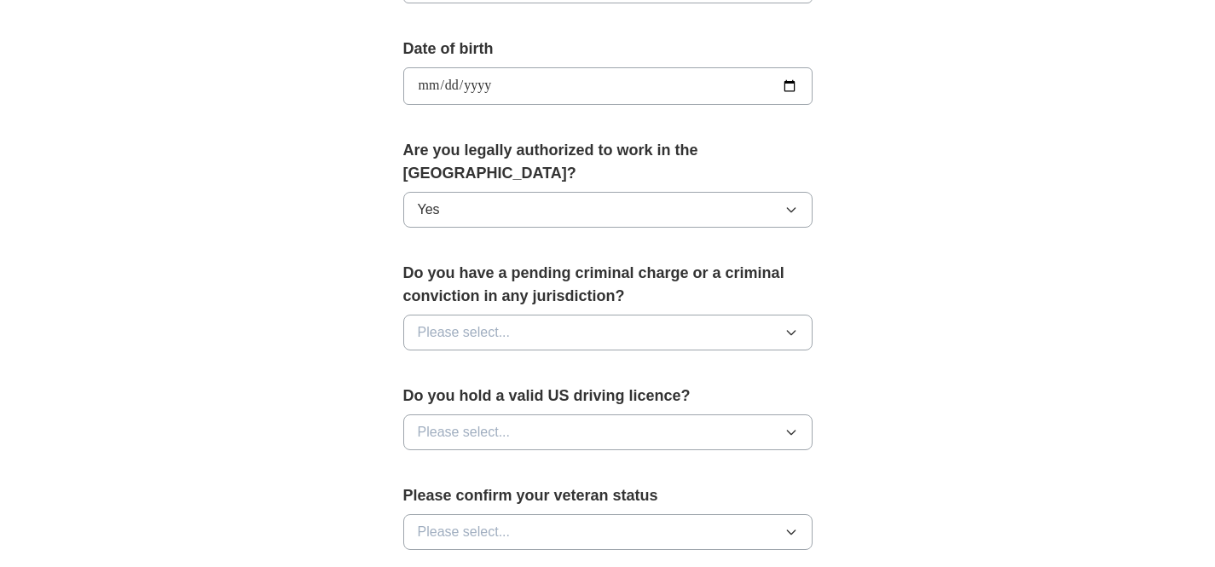
click at [766, 315] on button "Please select..." at bounding box center [607, 333] width 409 height 36
click at [687, 397] on div "No" at bounding box center [608, 407] width 380 height 20
click at [741, 415] on button "Please select..." at bounding box center [607, 433] width 409 height 36
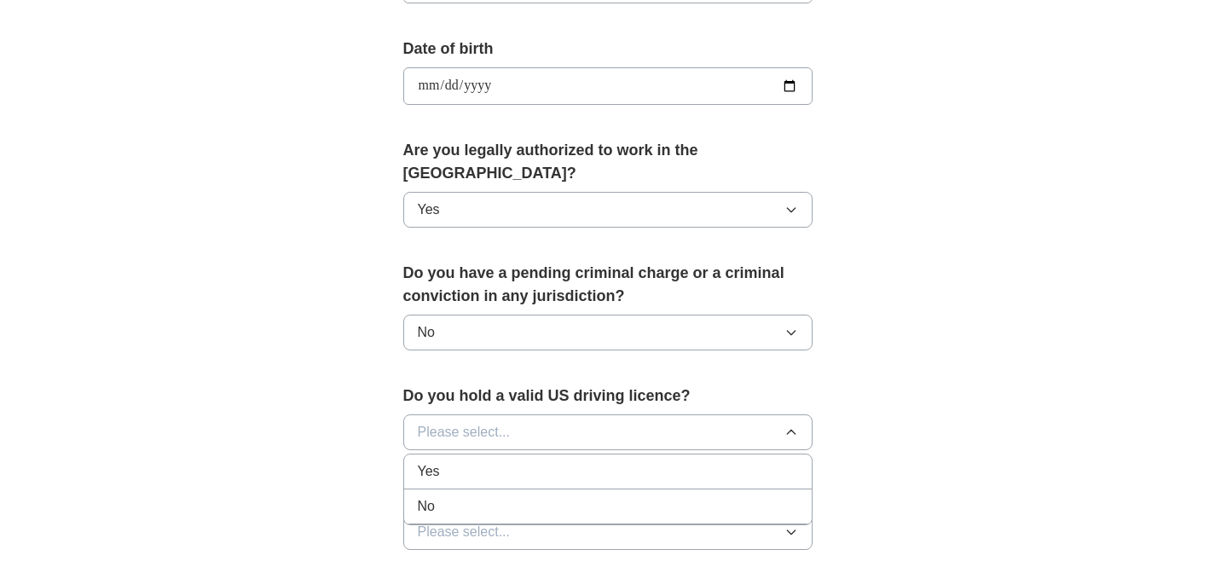
click at [711, 461] on div "Yes" at bounding box center [608, 471] width 380 height 20
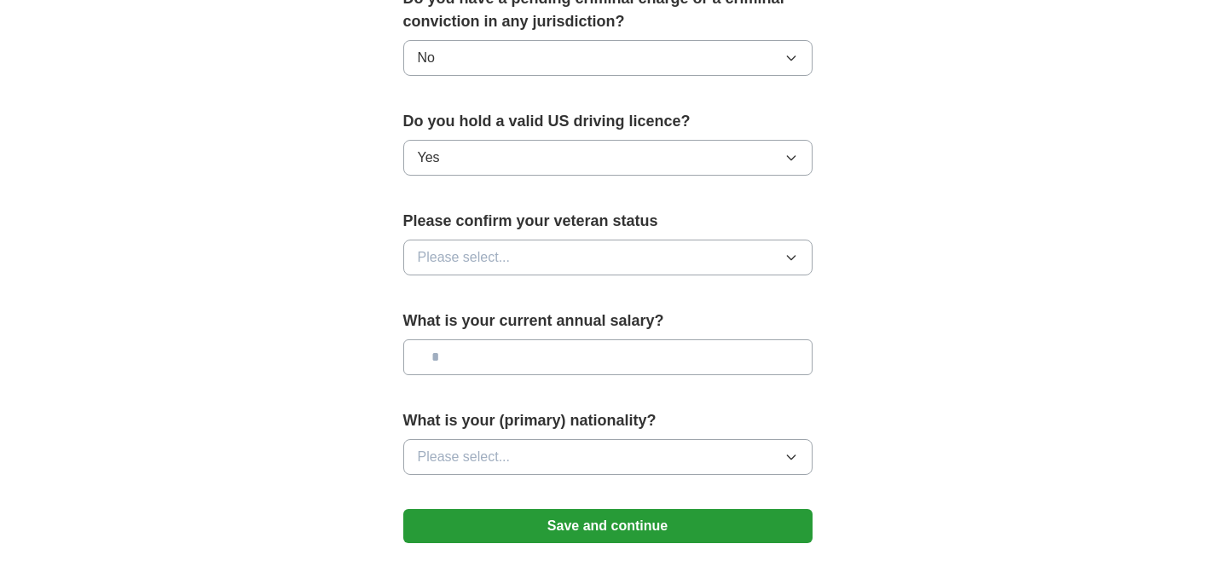
scroll to position [1029, 0]
click at [760, 239] on button "Please select..." at bounding box center [607, 257] width 409 height 36
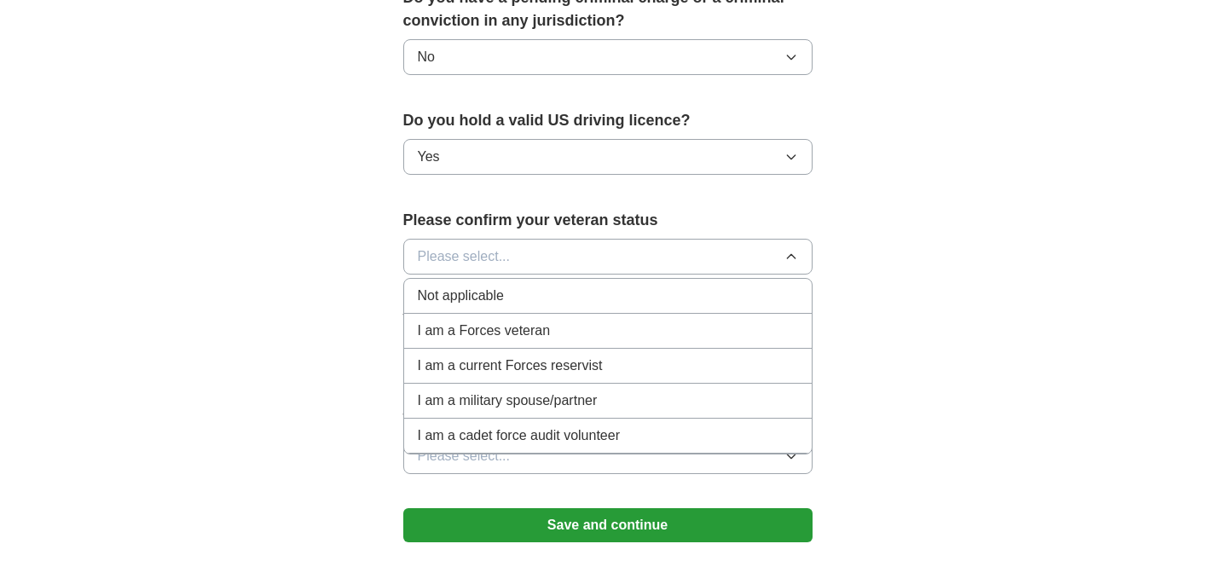
click at [646, 286] on div "Not applicable" at bounding box center [608, 296] width 380 height 20
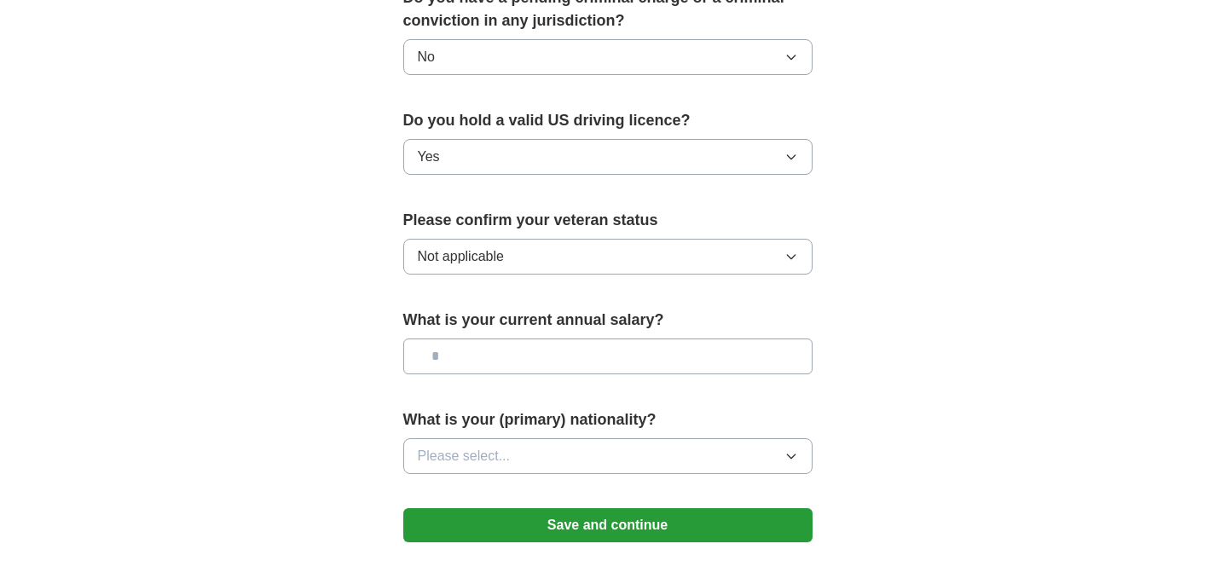
click at [720, 339] on input "text" at bounding box center [607, 357] width 409 height 36
type input "*******"
click at [654, 438] on button "Please select..." at bounding box center [607, 456] width 409 height 36
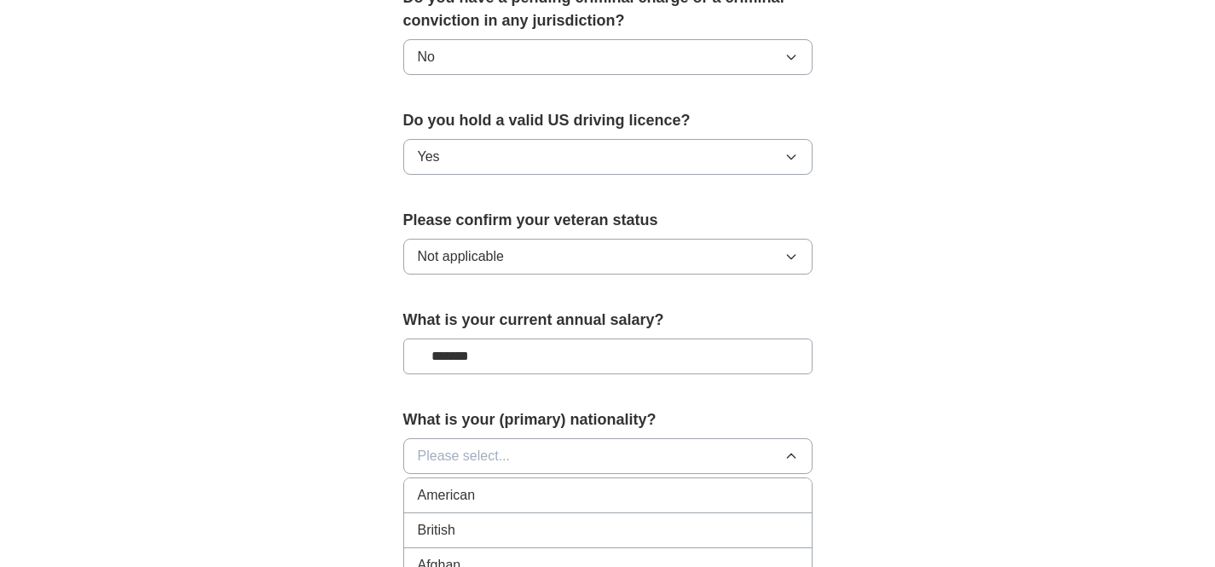
click at [633, 479] on li "American" at bounding box center [608, 496] width 408 height 35
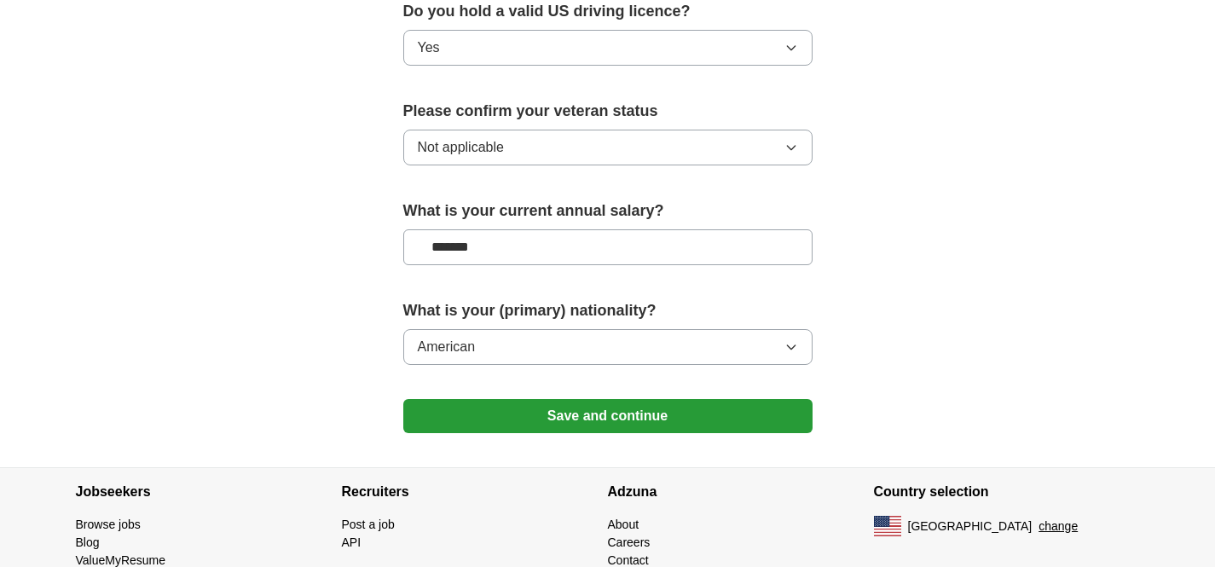
scroll to position [1142, 0]
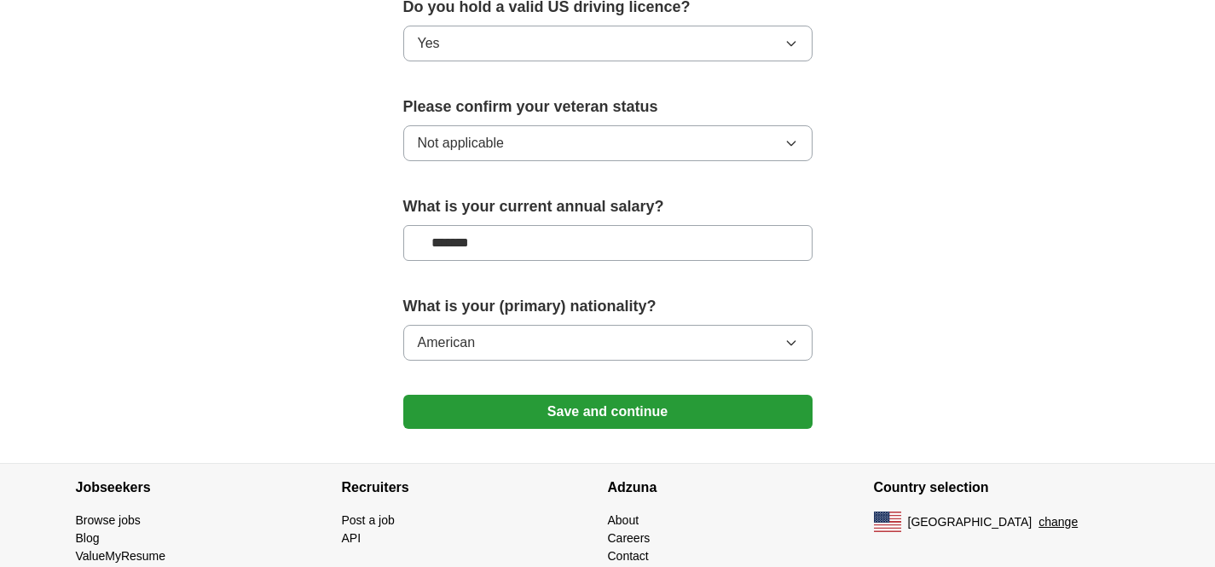
click at [692, 395] on button "Save and continue" at bounding box center [607, 412] width 409 height 34
